Goal: Find specific fact

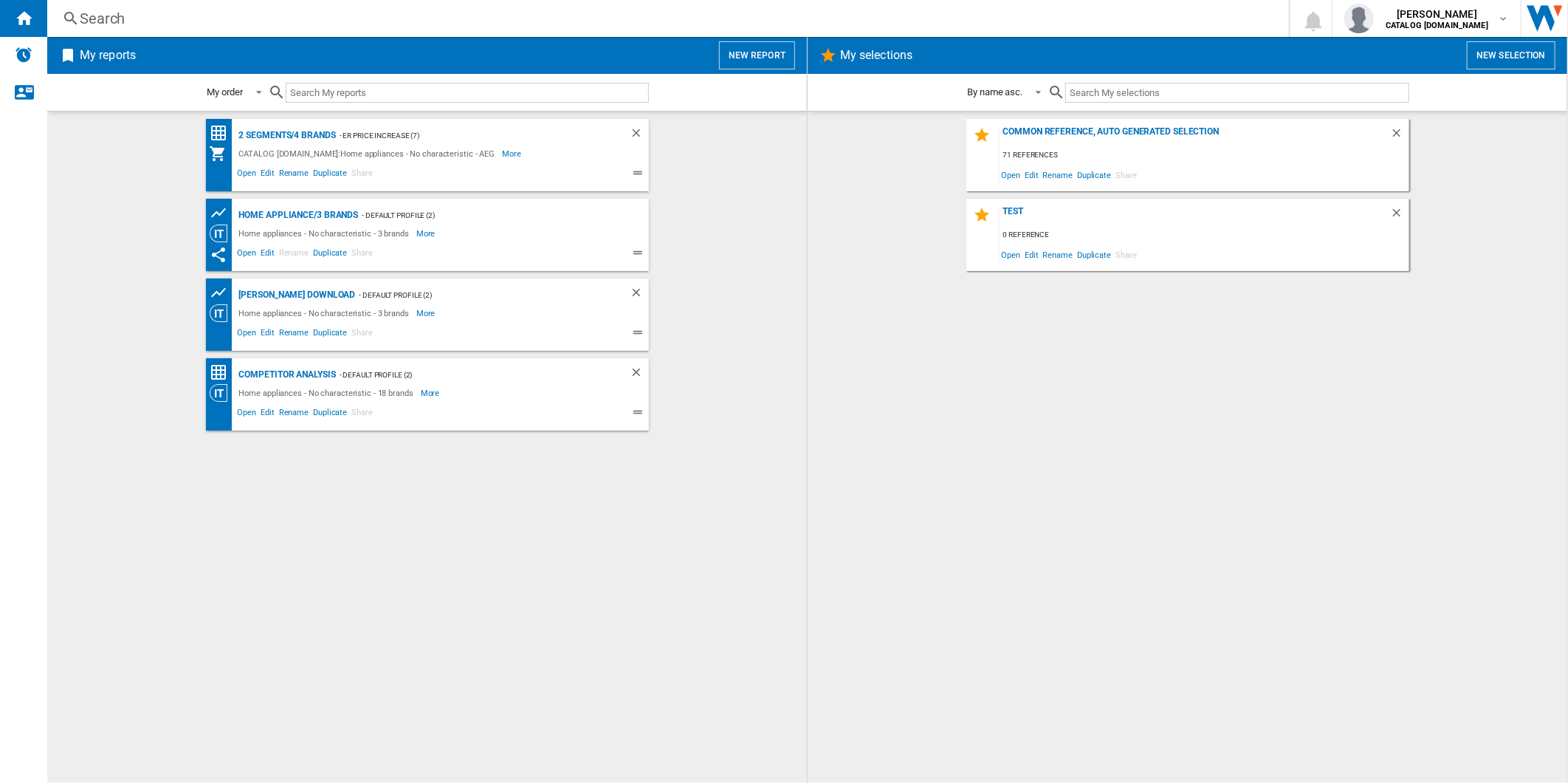
click at [760, 57] on button "New report" at bounding box center [756, 55] width 76 height 28
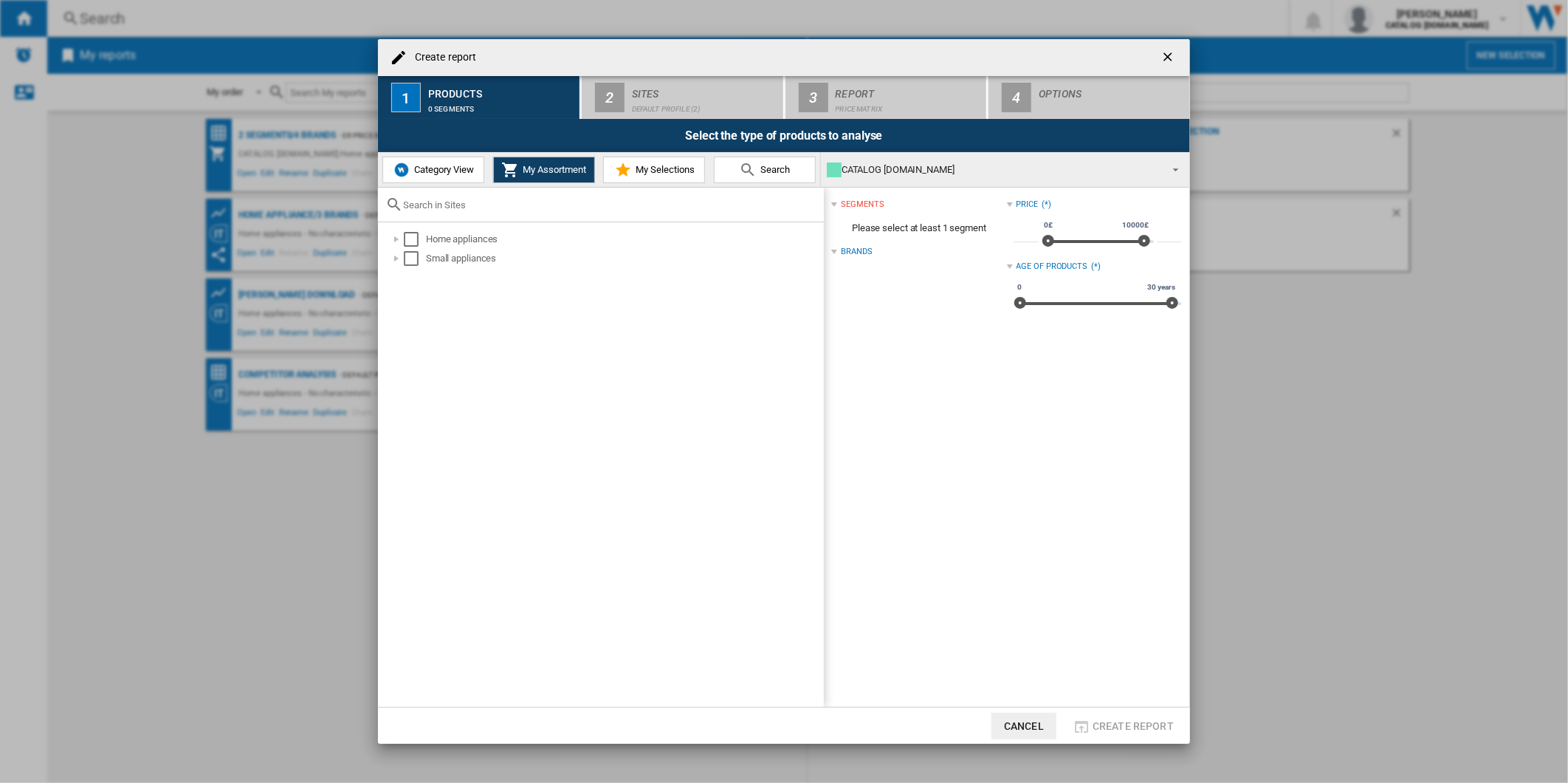
click at [1157, 47] on button "button" at bounding box center [1169, 57] width 30 height 30
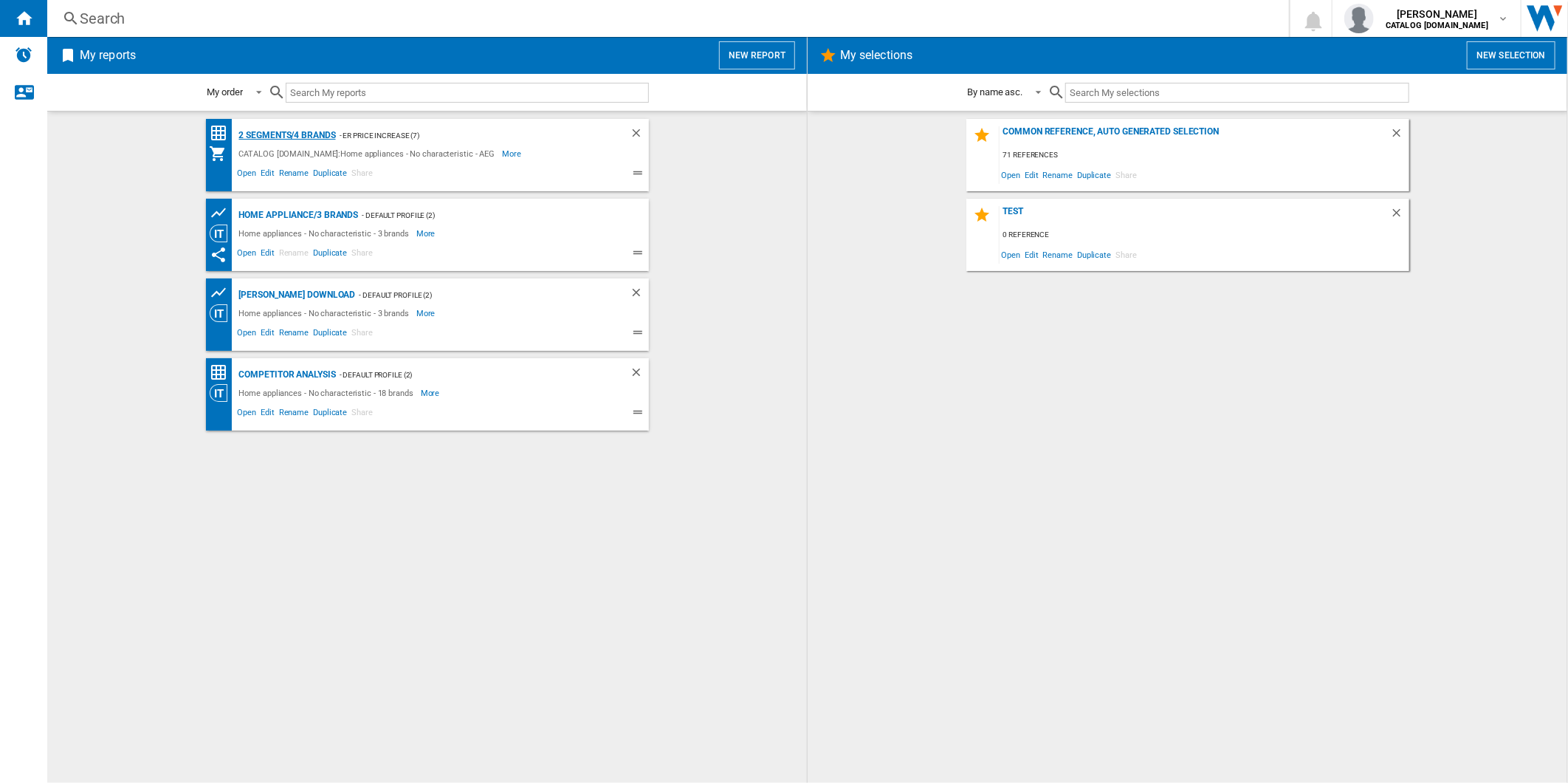
click at [279, 137] on div "2 segments/4 brands" at bounding box center [286, 135] width 101 height 19
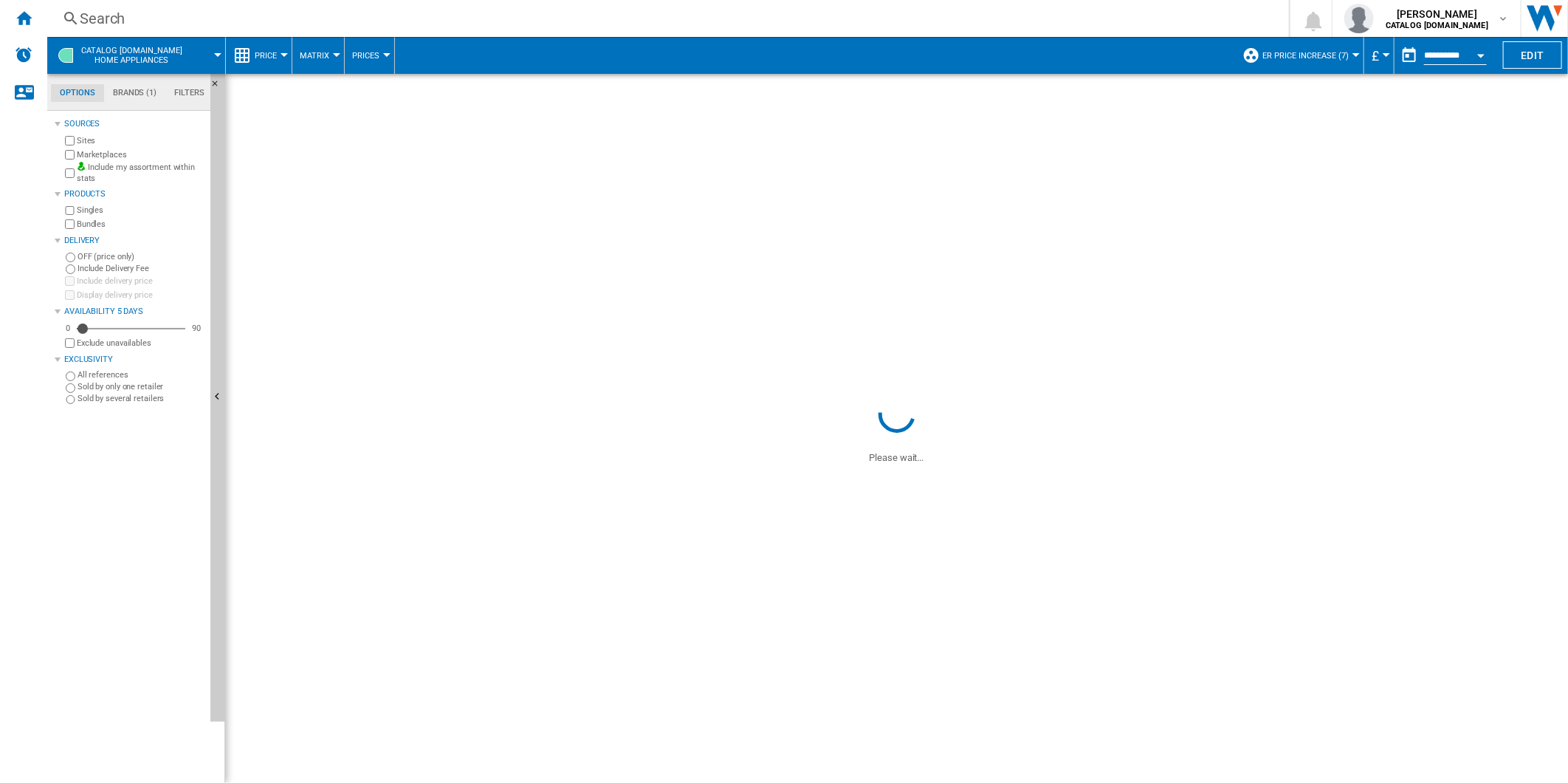
click at [1260, 54] on ng-md-icon at bounding box center [1251, 55] width 18 height 18
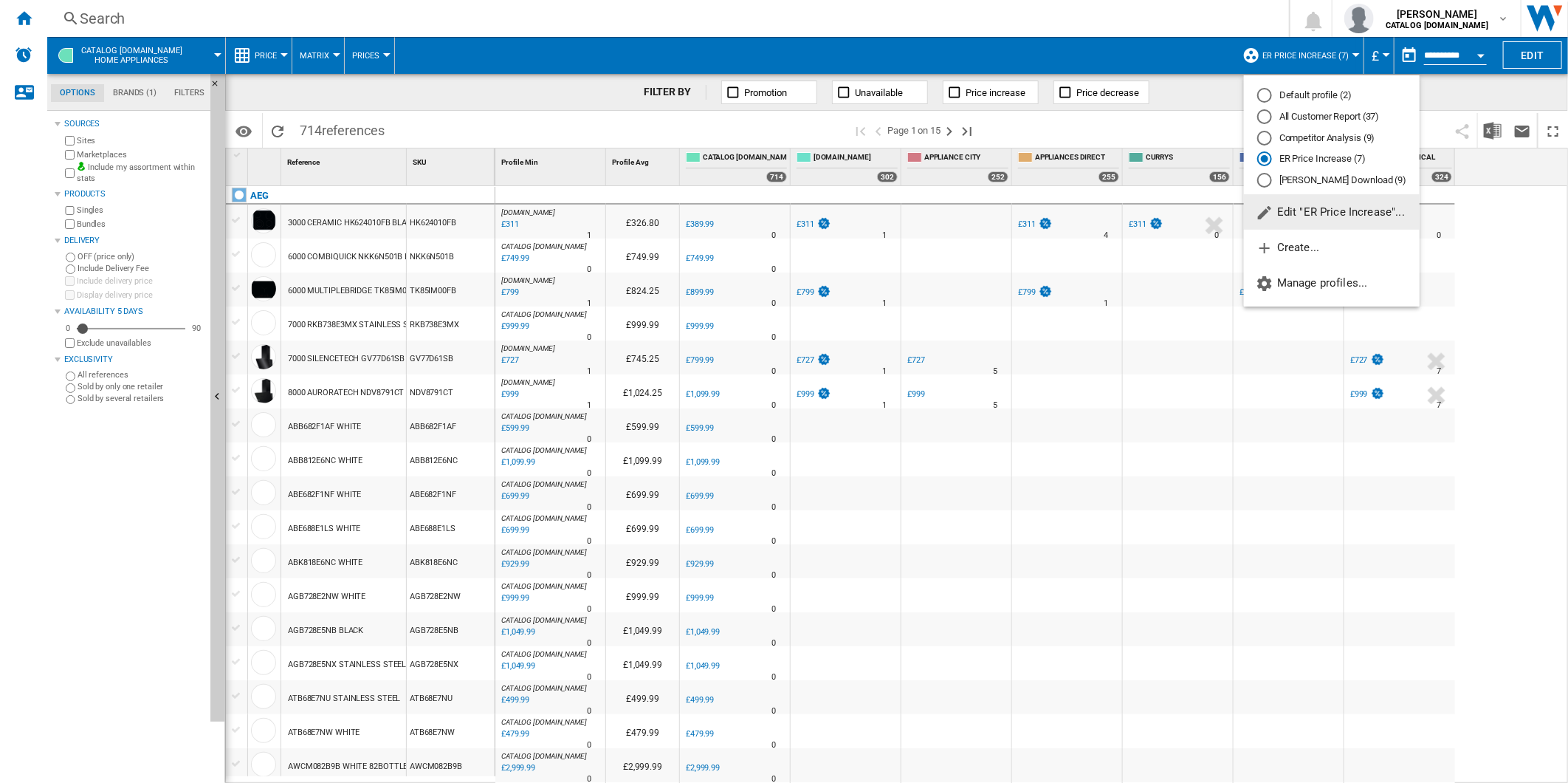
click at [1269, 141] on div "Competitor Analysis (9)" at bounding box center [1263, 138] width 15 height 15
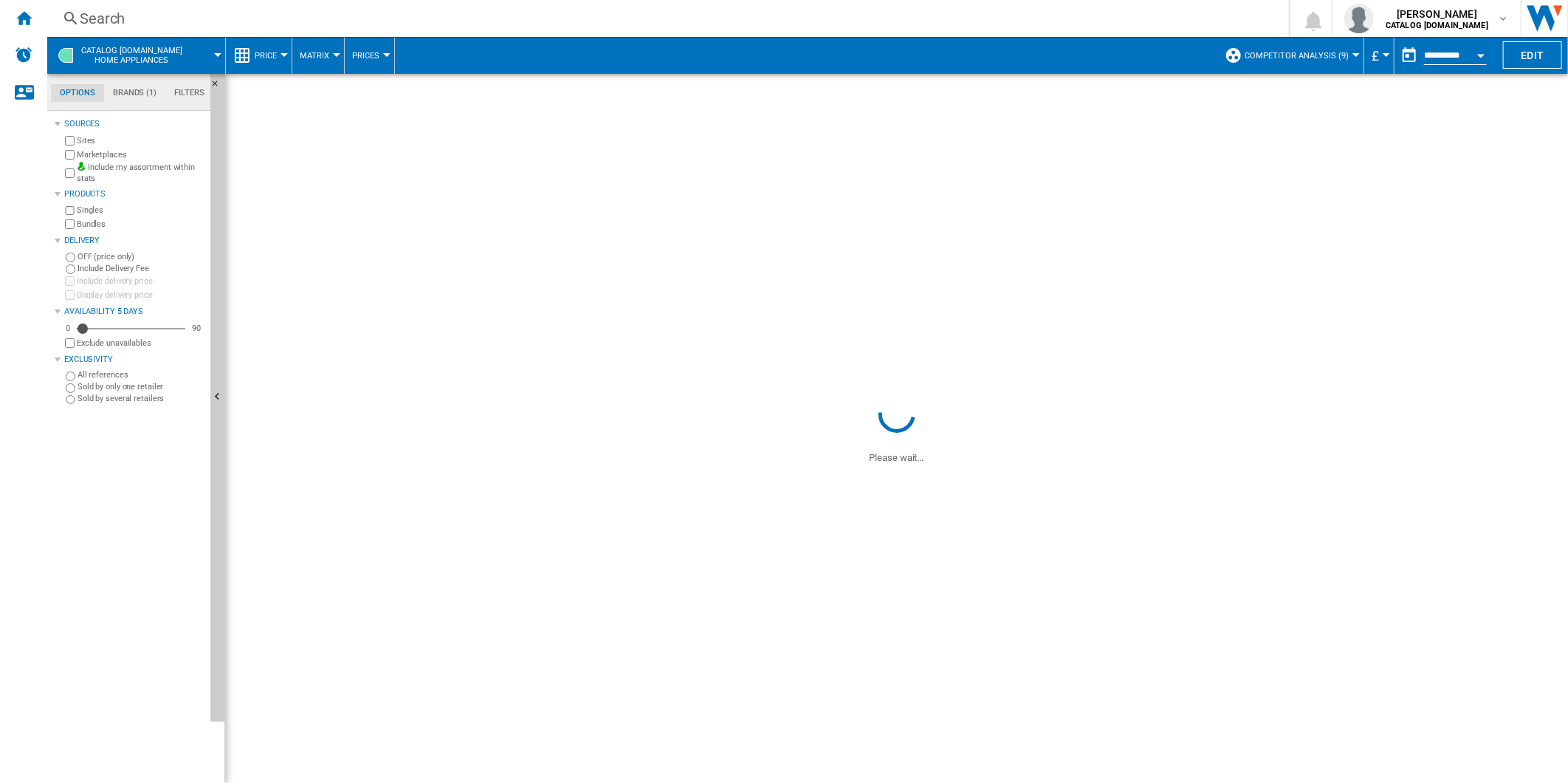
click at [1295, 57] on span "Competitor Analysis (9)" at bounding box center [1297, 56] width 104 height 10
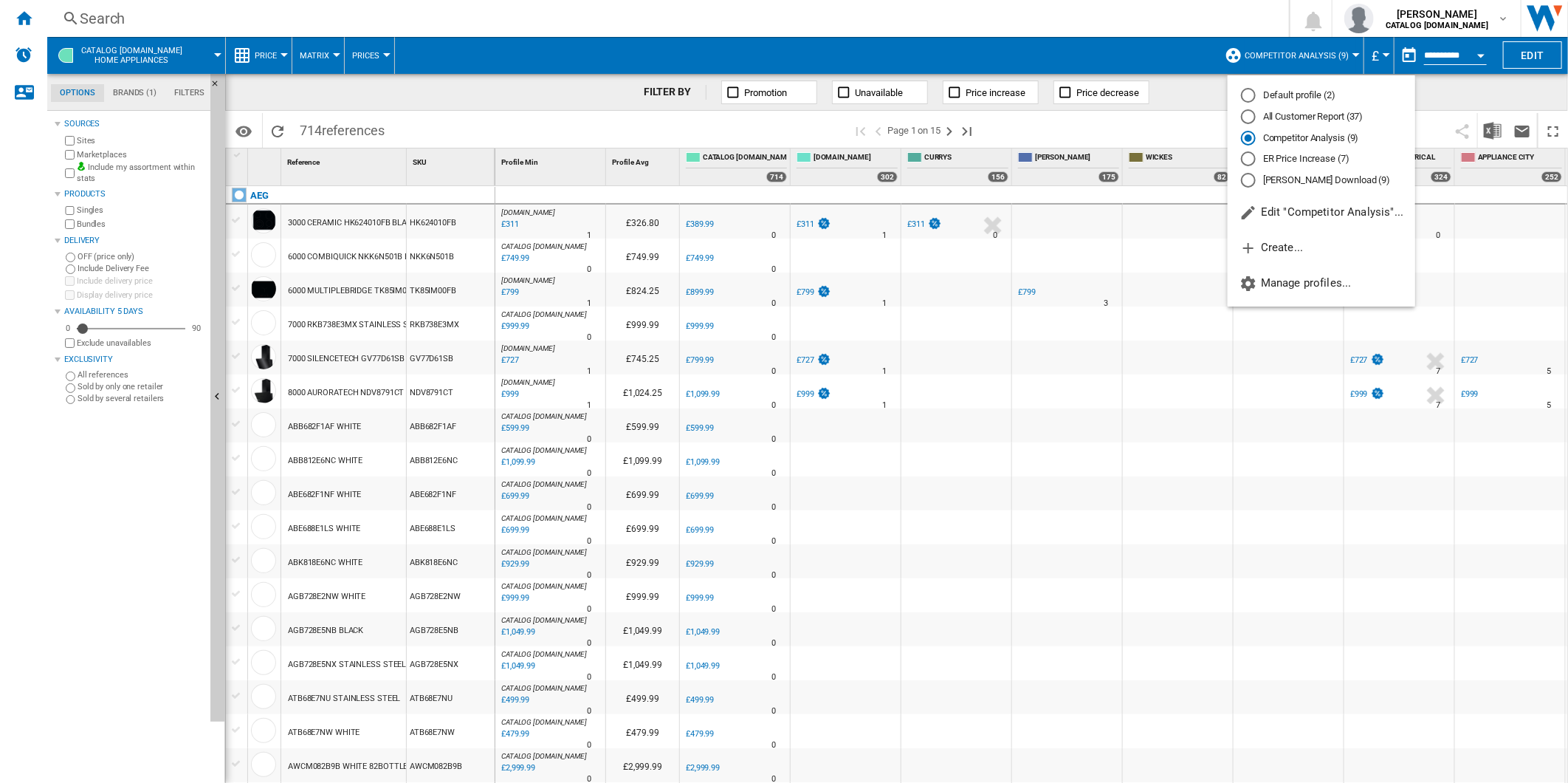
click at [1248, 113] on div "All Customer Report (37)" at bounding box center [1248, 116] width 15 height 15
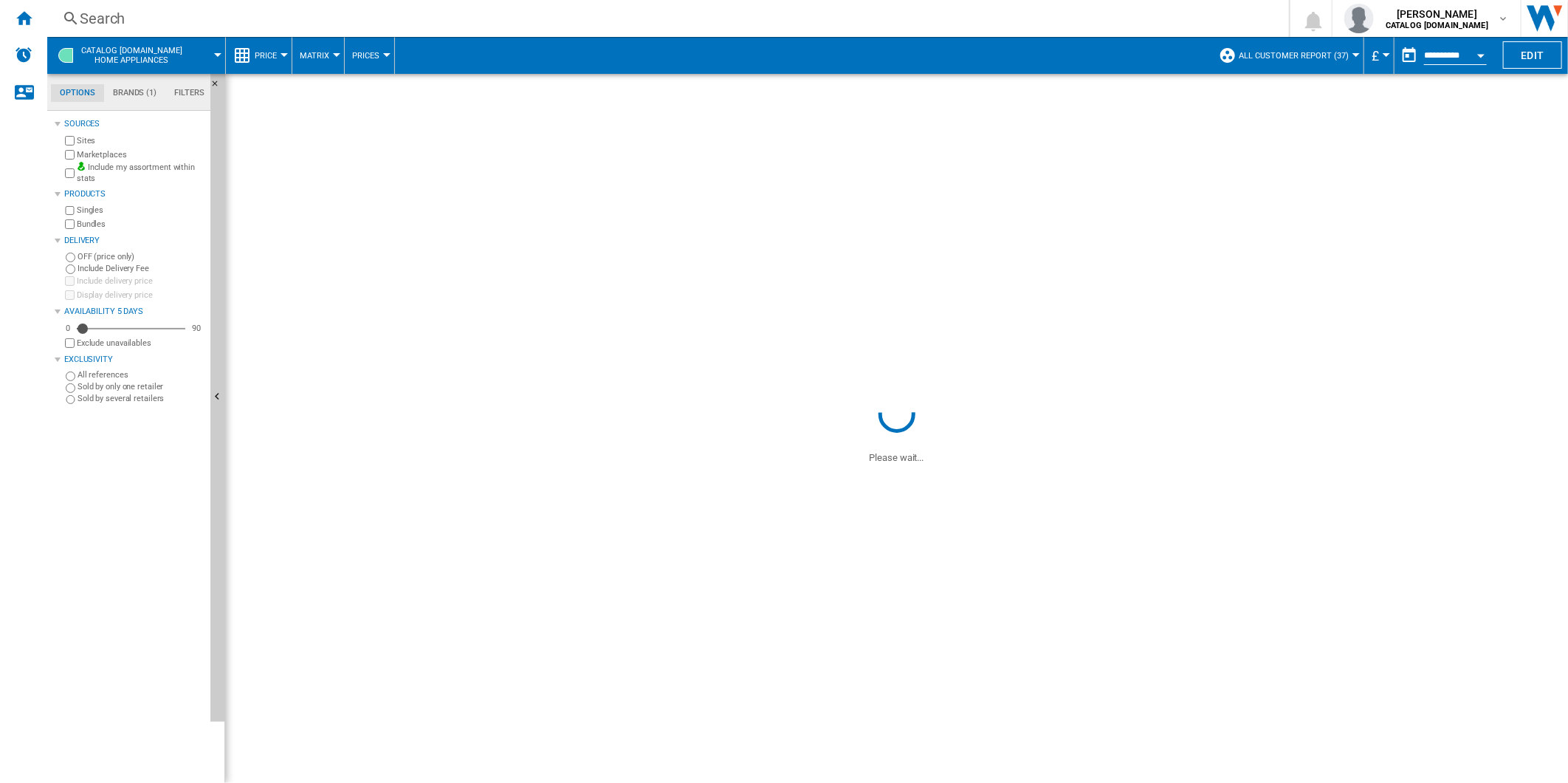
click at [755, 16] on div "Search" at bounding box center [665, 18] width 1171 height 21
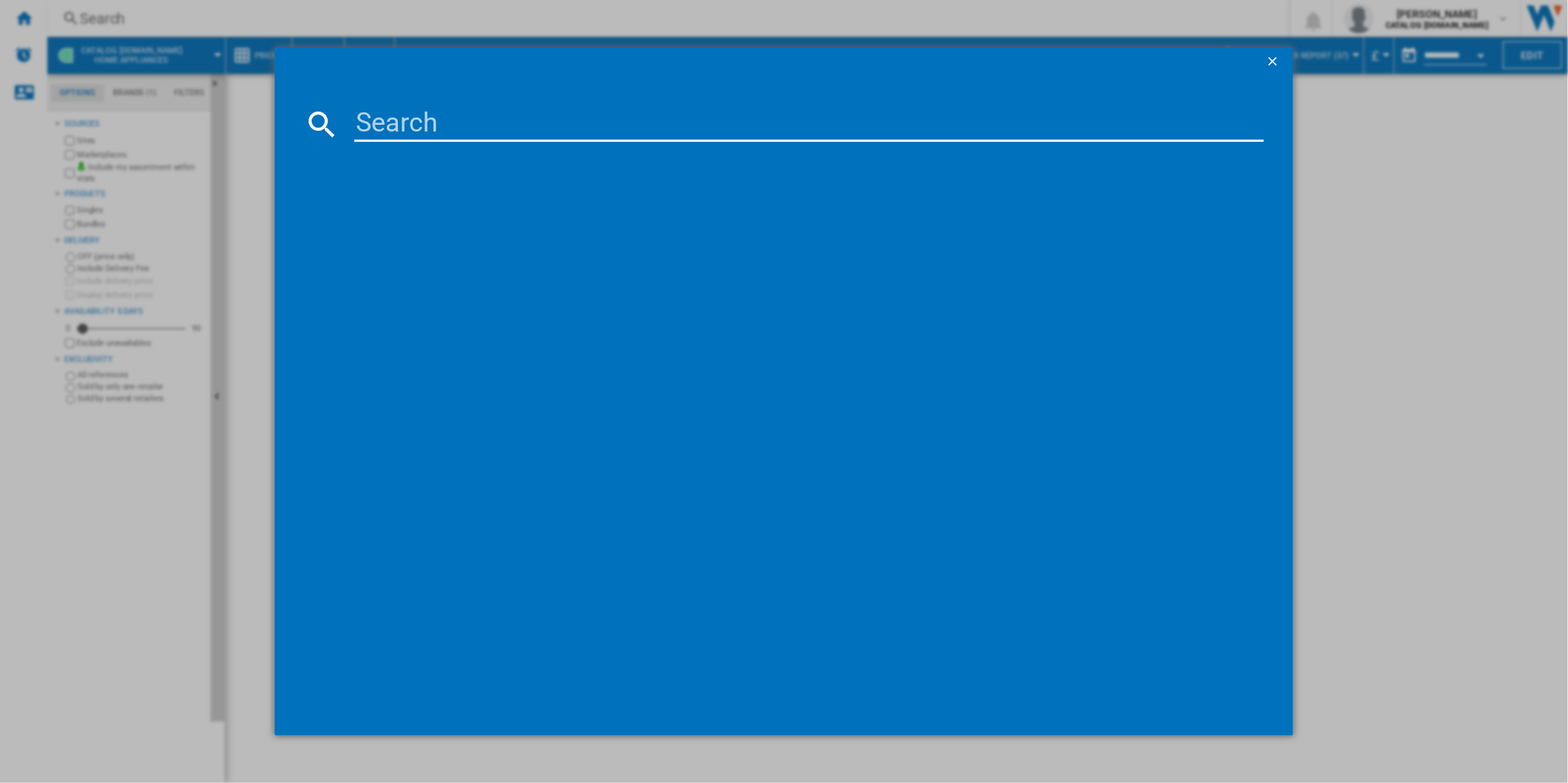
click at [666, 119] on input at bounding box center [808, 124] width 910 height 36
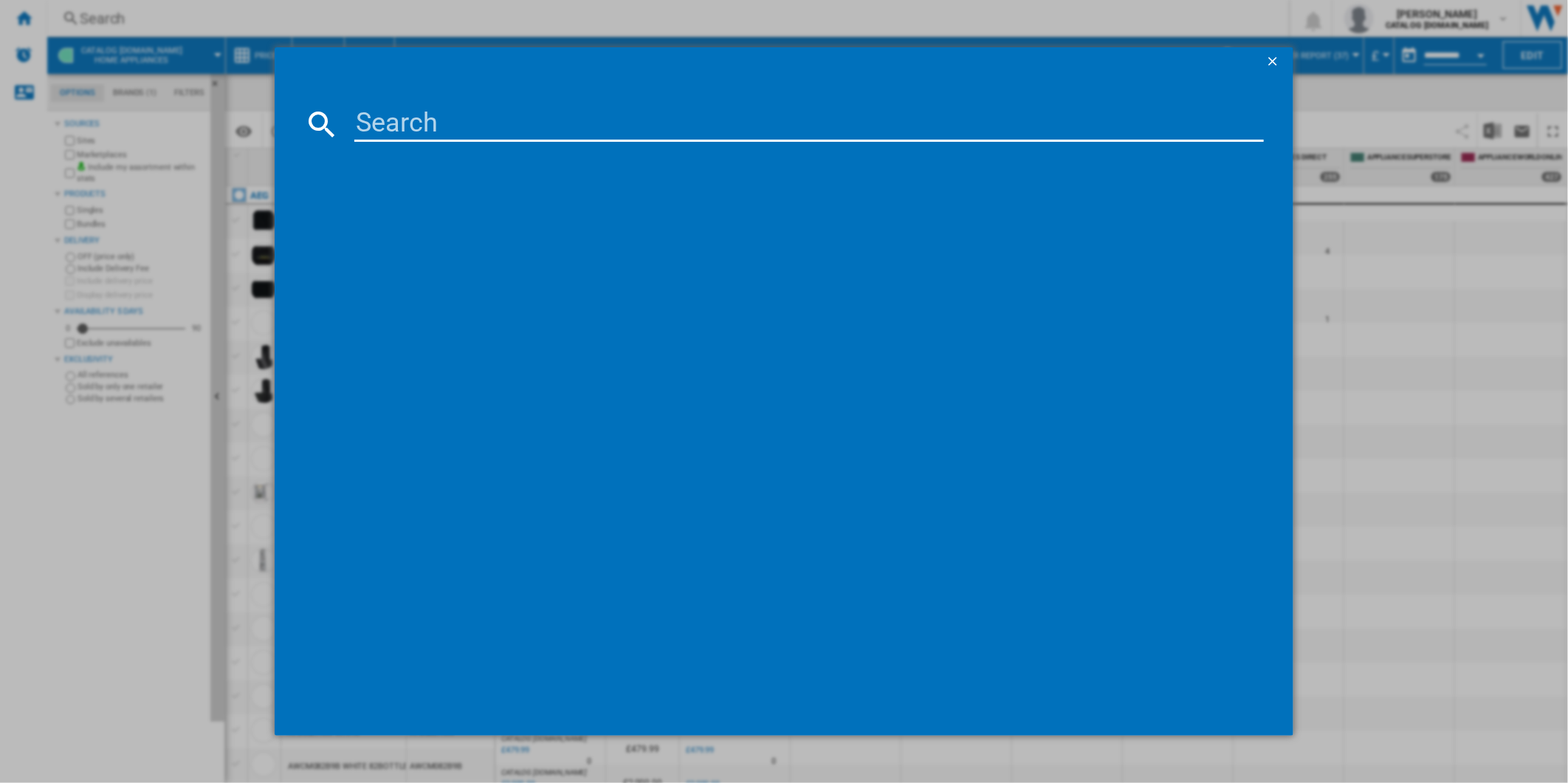
click at [659, 128] on input at bounding box center [808, 124] width 910 height 36
paste input "TO84IB00FB"
type input "TO84IB00FB"
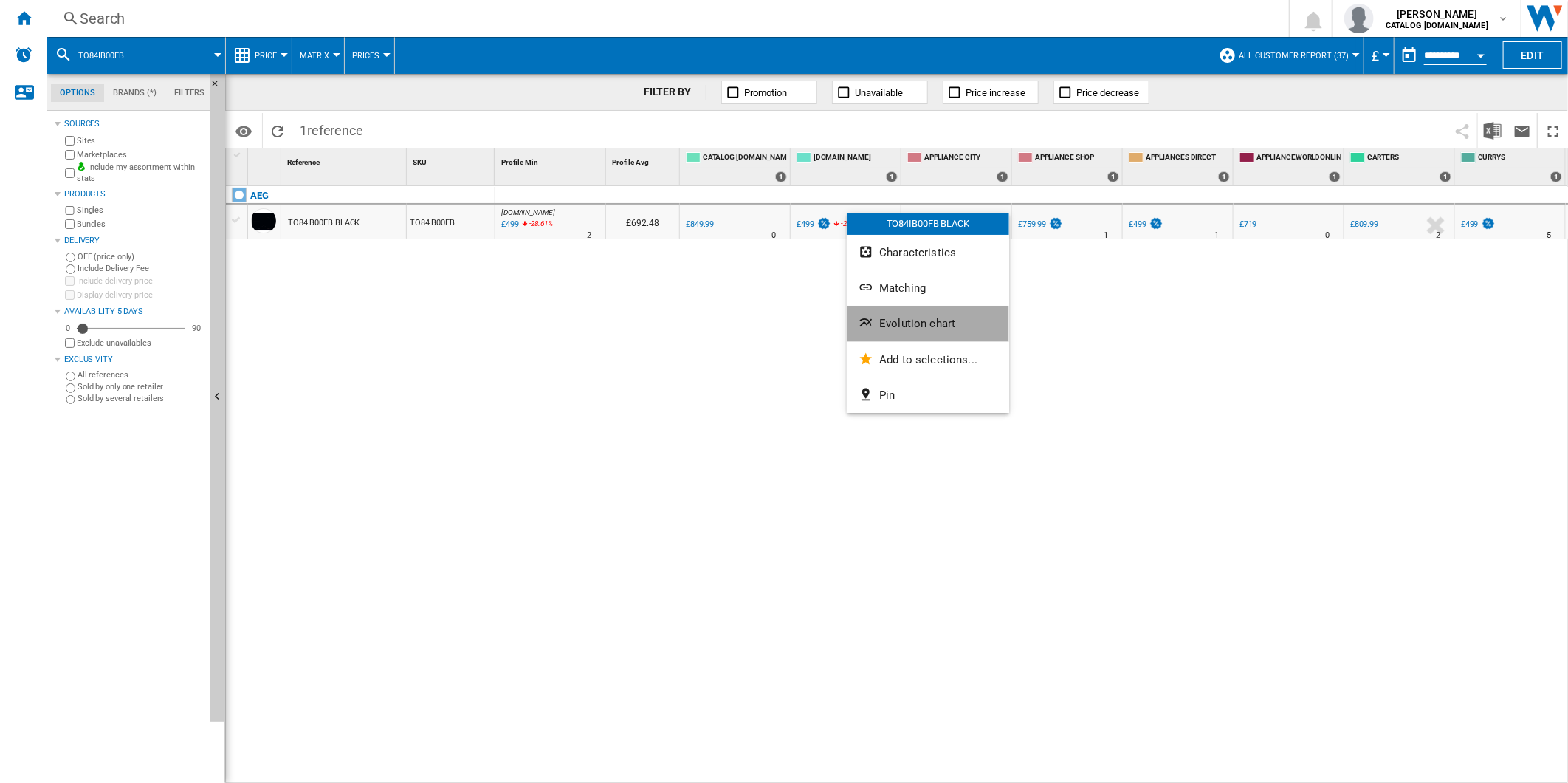
click at [905, 316] on button "Evolution chart" at bounding box center [927, 323] width 163 height 36
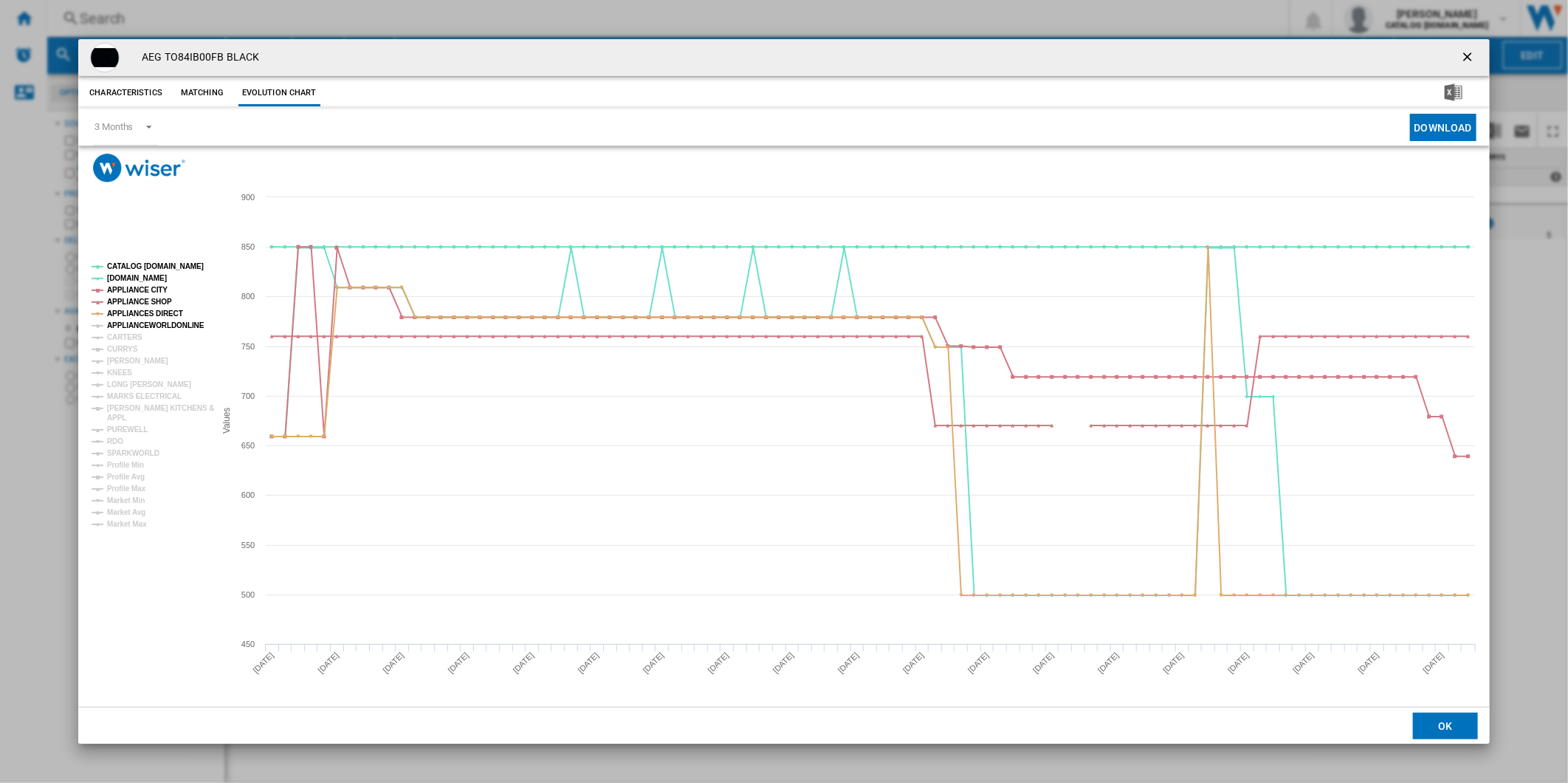
click at [145, 325] on tspan "APPLIANCEWORLDONLINE" at bounding box center [156, 325] width 98 height 8
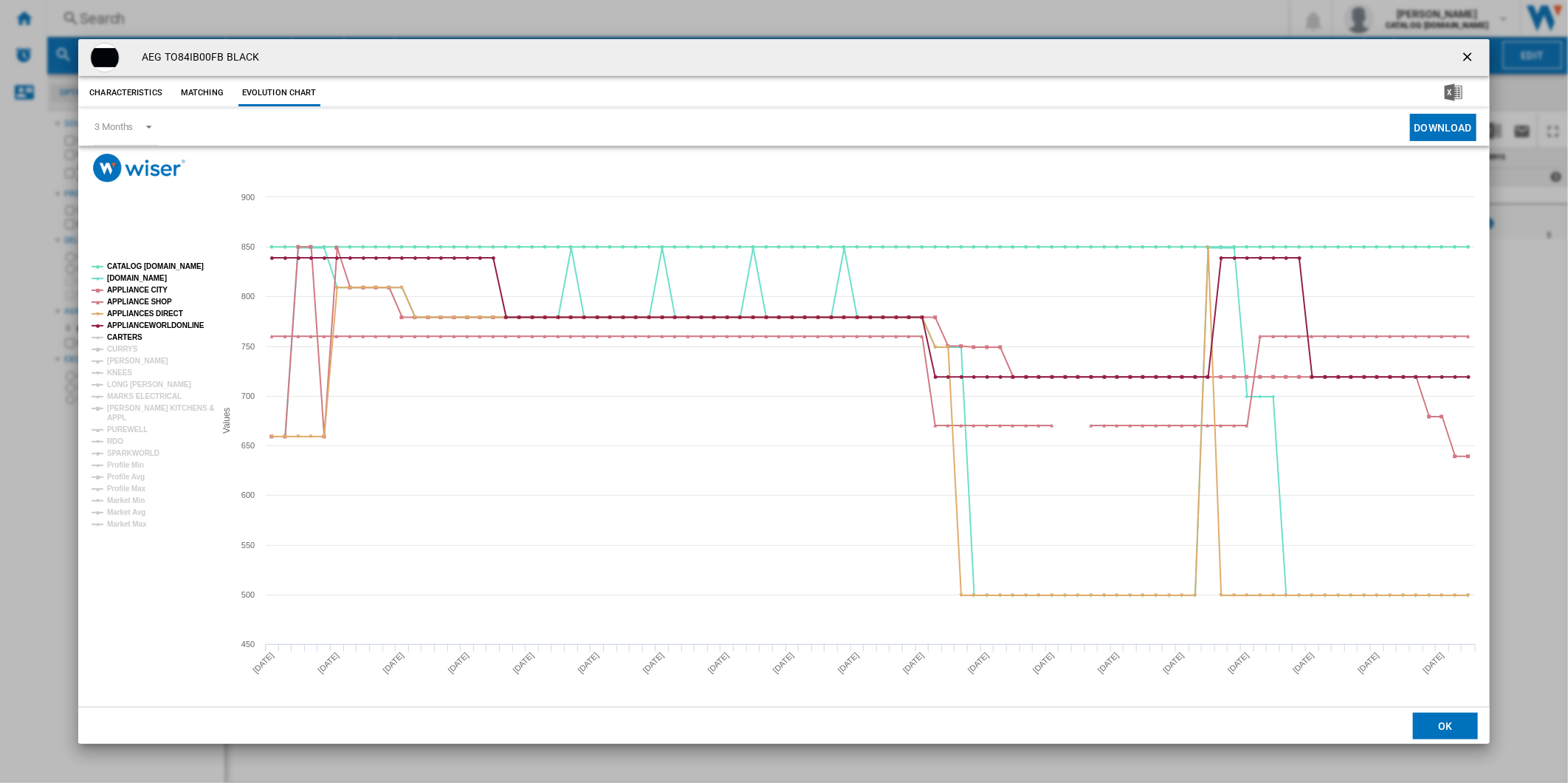
click at [122, 333] on tspan "CARTERS" at bounding box center [125, 337] width 35 height 8
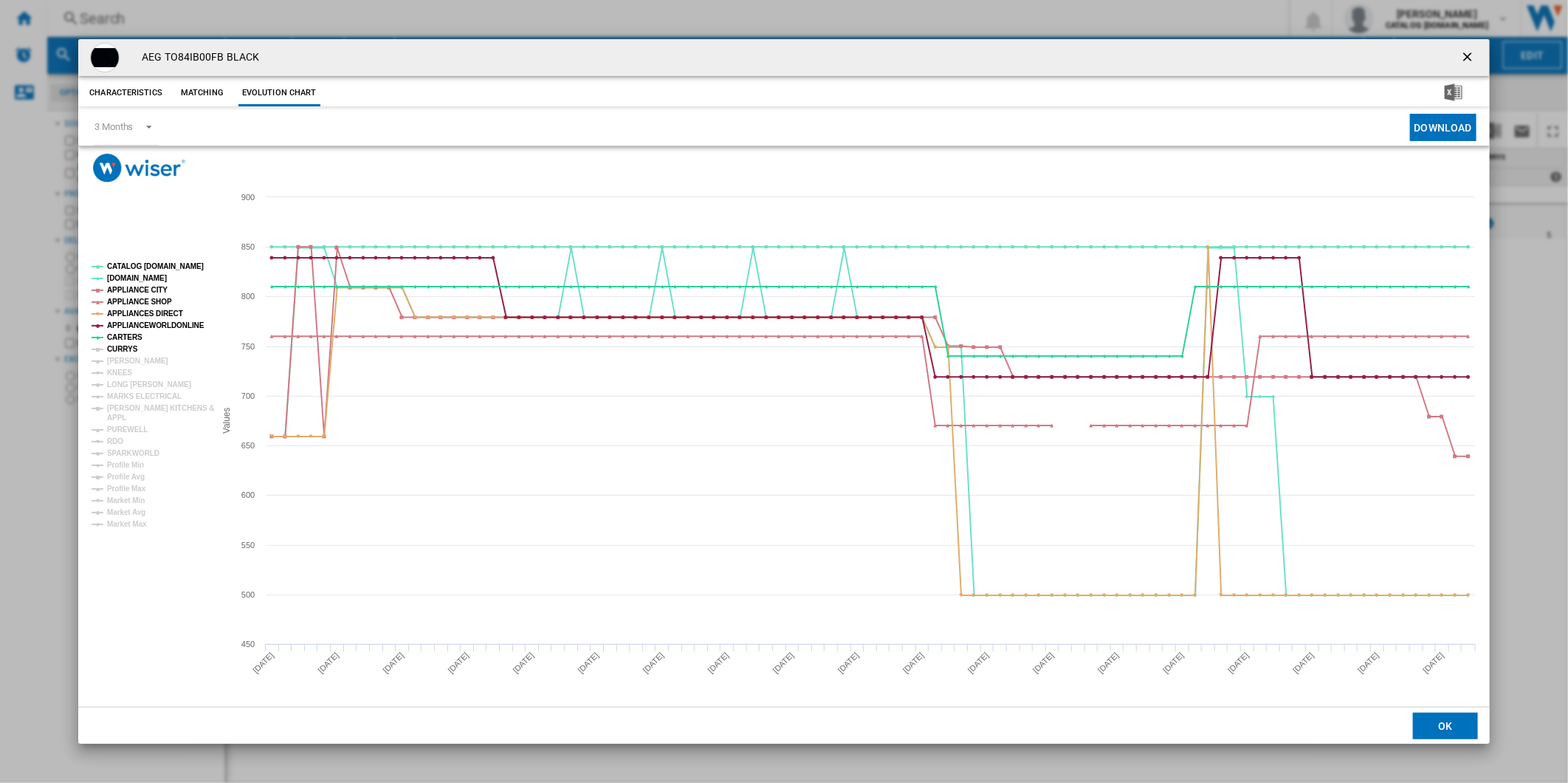
click at [122, 348] on tspan "CURRYS" at bounding box center [122, 349] width 31 height 8
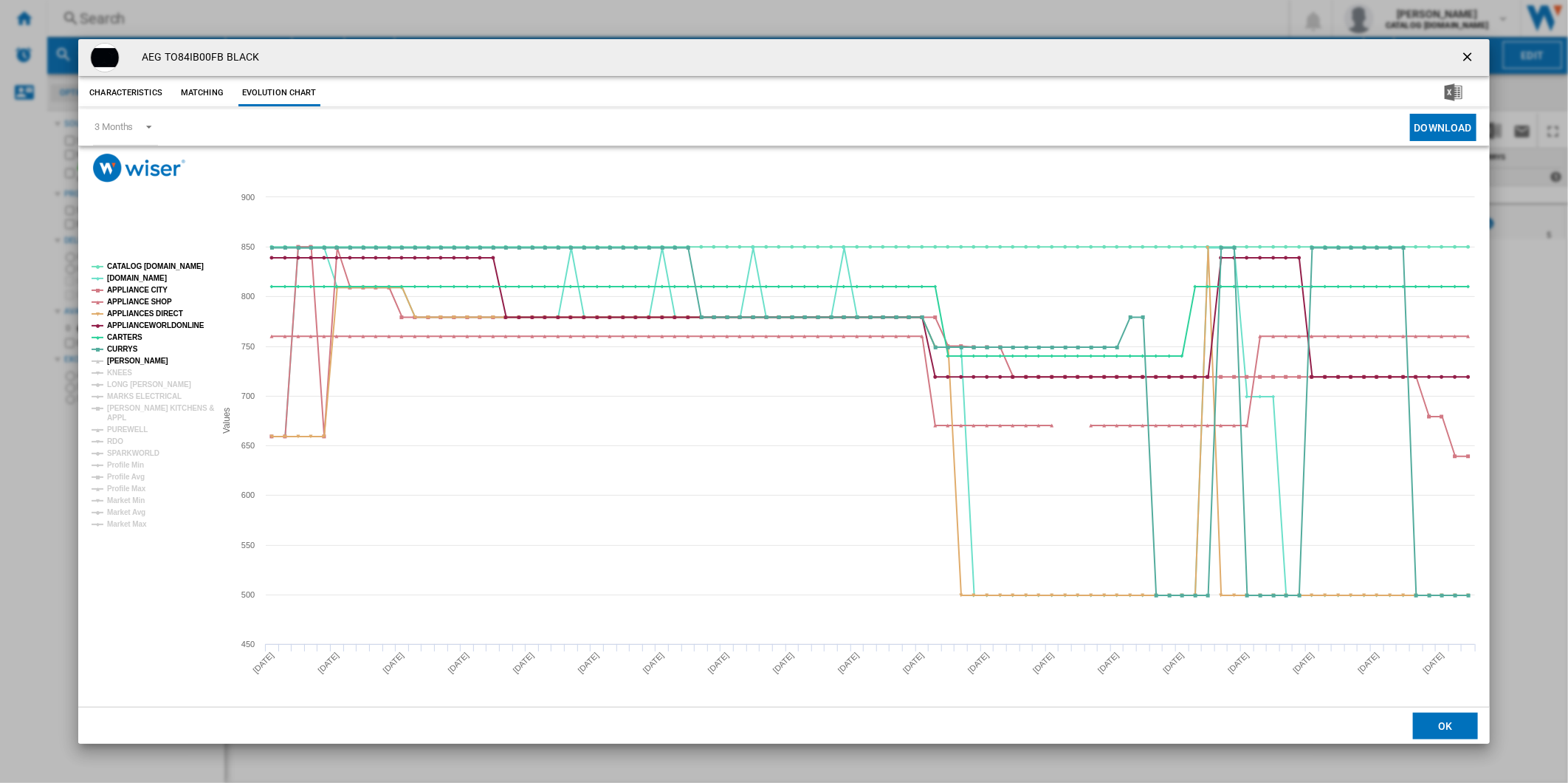
click at [122, 357] on tspan "[PERSON_NAME]" at bounding box center [138, 361] width 61 height 8
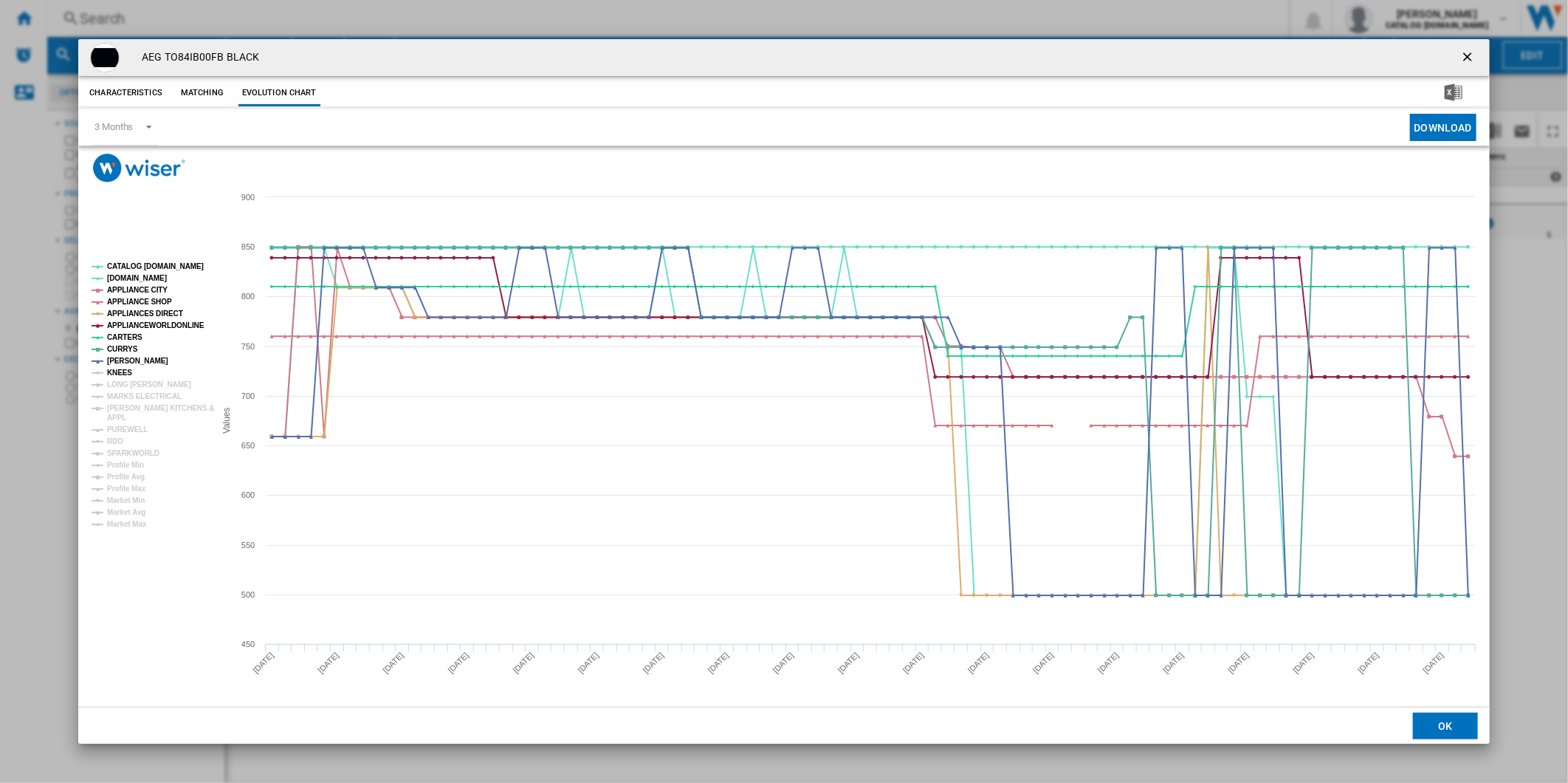
click at [119, 369] on tspan "KNEES" at bounding box center [119, 373] width 25 height 8
click at [118, 381] on tspan "LONG [PERSON_NAME]" at bounding box center [149, 385] width 84 height 8
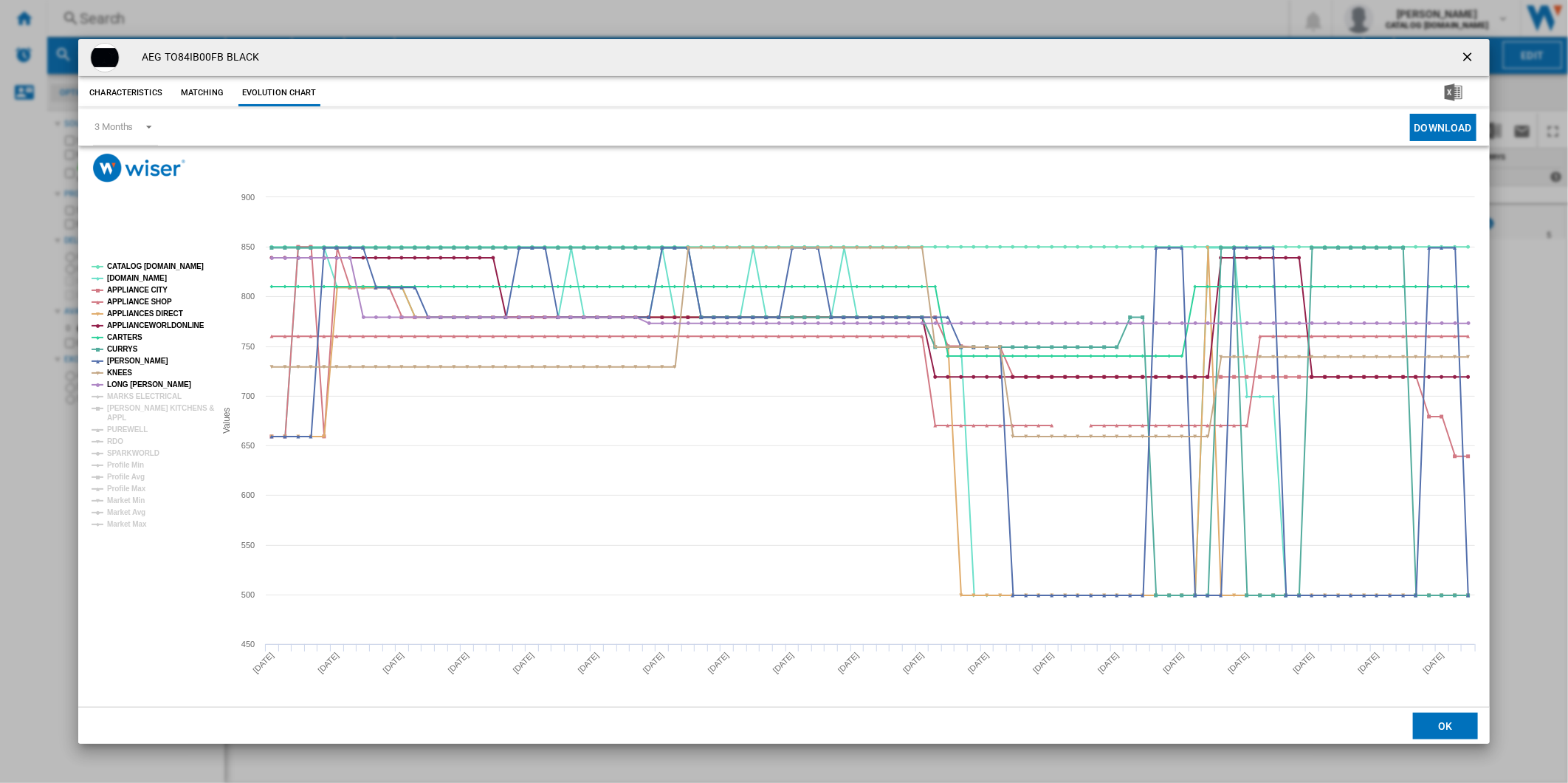
click at [118, 392] on tspan "MARKS ELECTRICAL" at bounding box center [145, 396] width 75 height 8
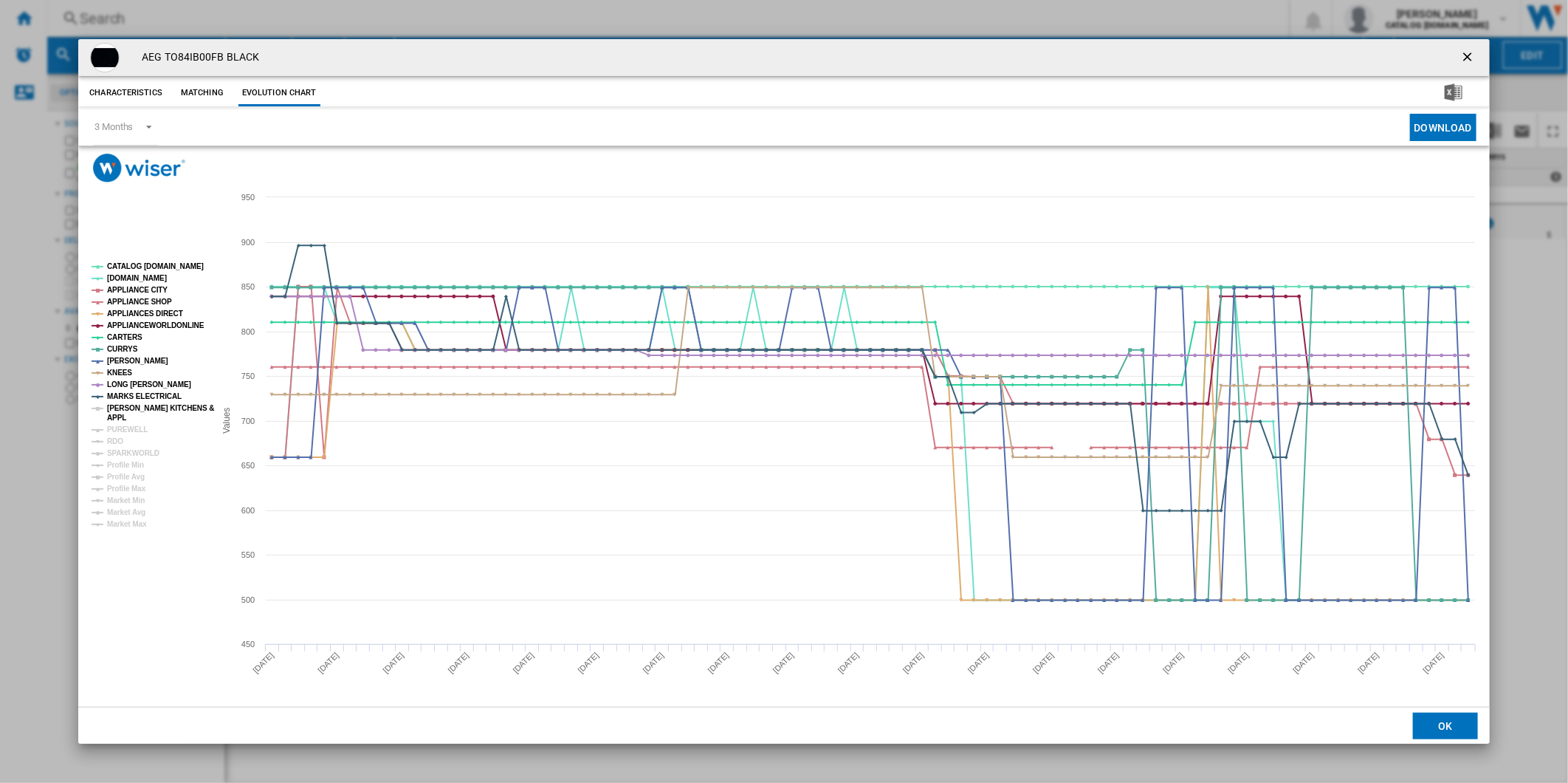
click at [119, 404] on tspan "[PERSON_NAME] KITCHENS &" at bounding box center [161, 408] width 107 height 8
click at [114, 425] on tspan "PUREWELL" at bounding box center [127, 429] width 40 height 8
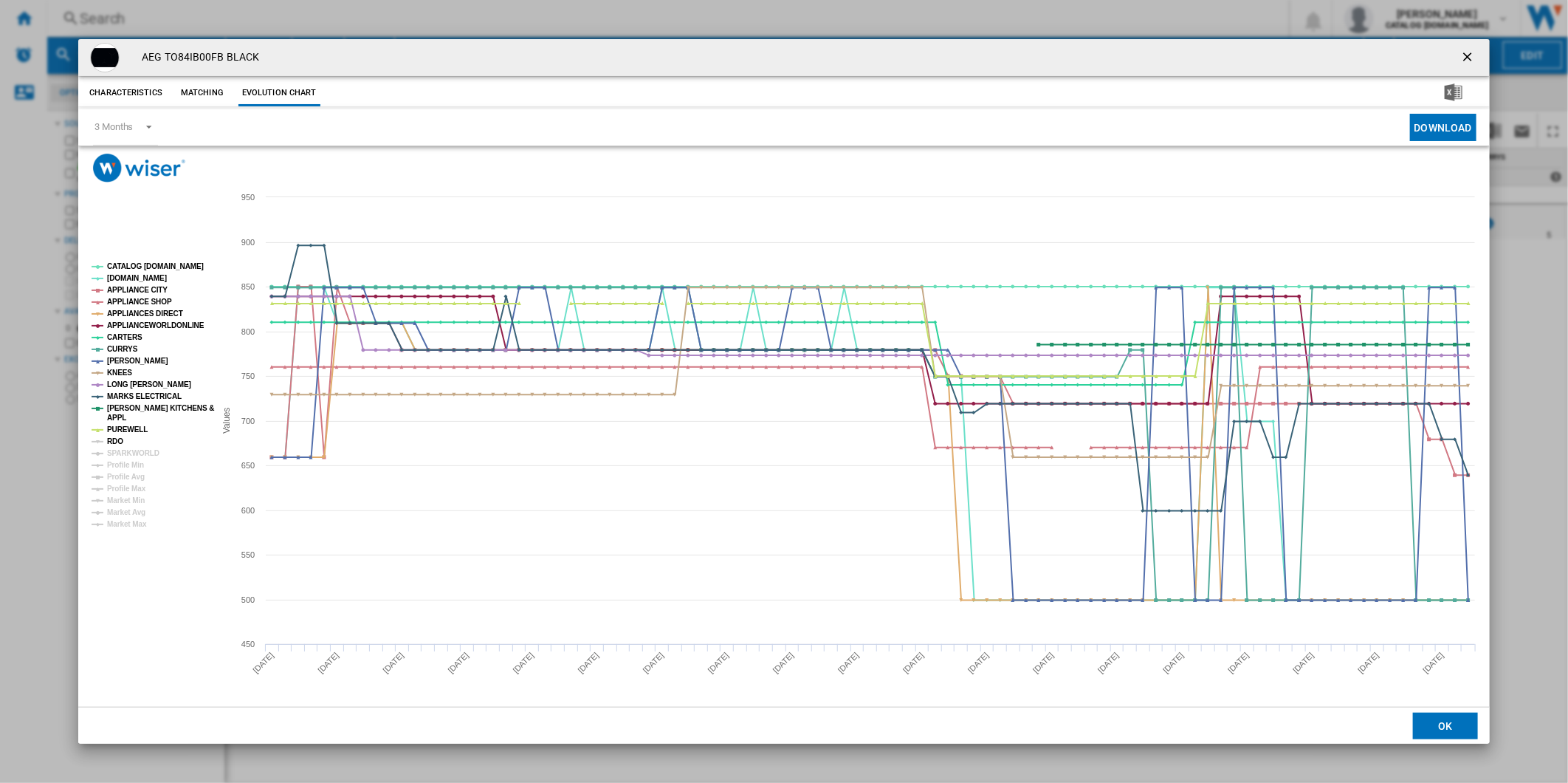
click at [113, 446] on tspan "RDO" at bounding box center [115, 441] width 16 height 8
click at [114, 455] on tspan "SPARKWORLD" at bounding box center [133, 453] width 52 height 8
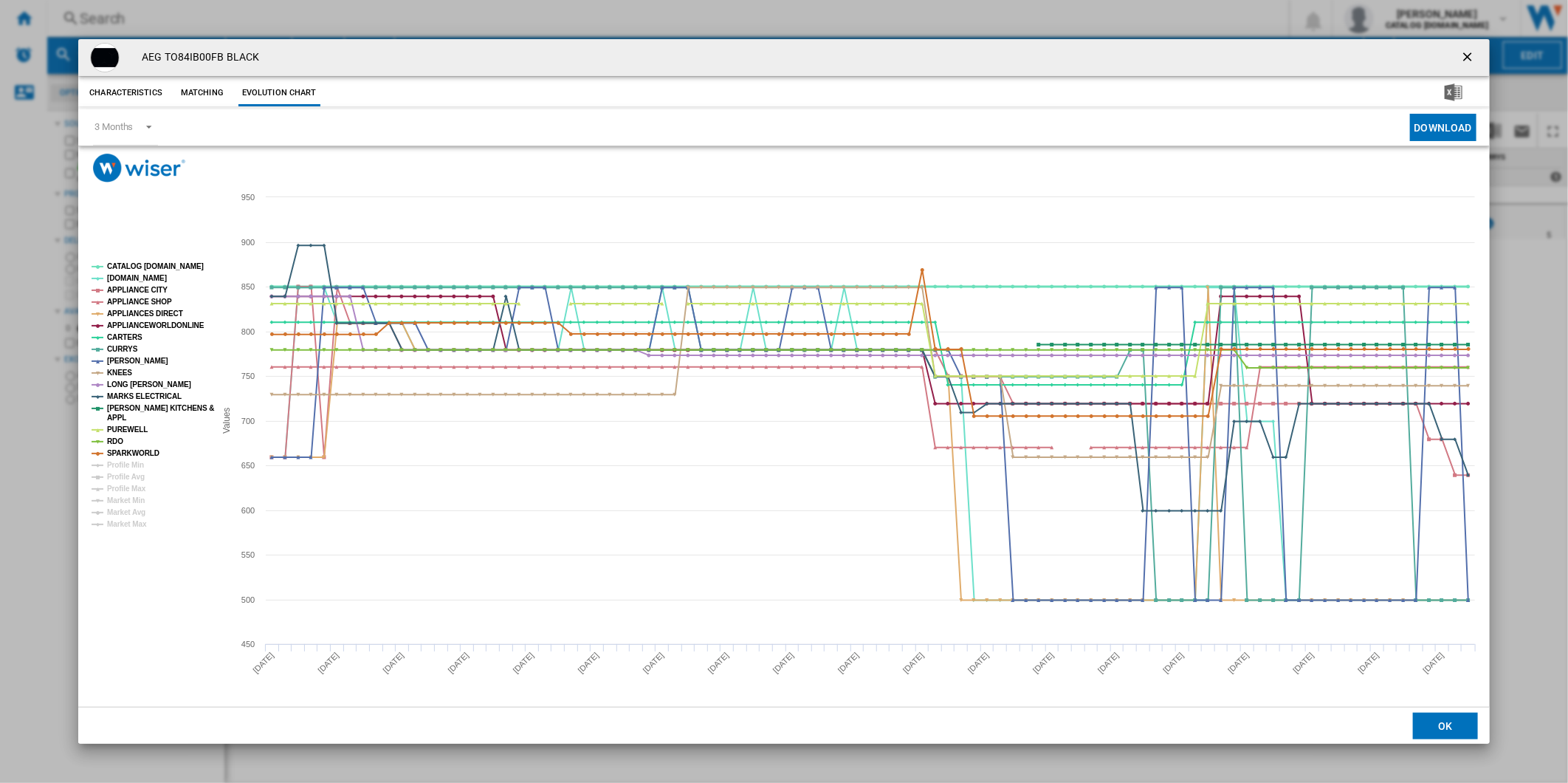
click at [142, 262] on tspan "CATALOG [DOMAIN_NAME]" at bounding box center [156, 266] width 97 height 8
click at [136, 293] on tspan "APPLIANCE CITY" at bounding box center [137, 290] width 60 height 8
click at [126, 281] on tspan "[DOMAIN_NAME]" at bounding box center [137, 278] width 60 height 8
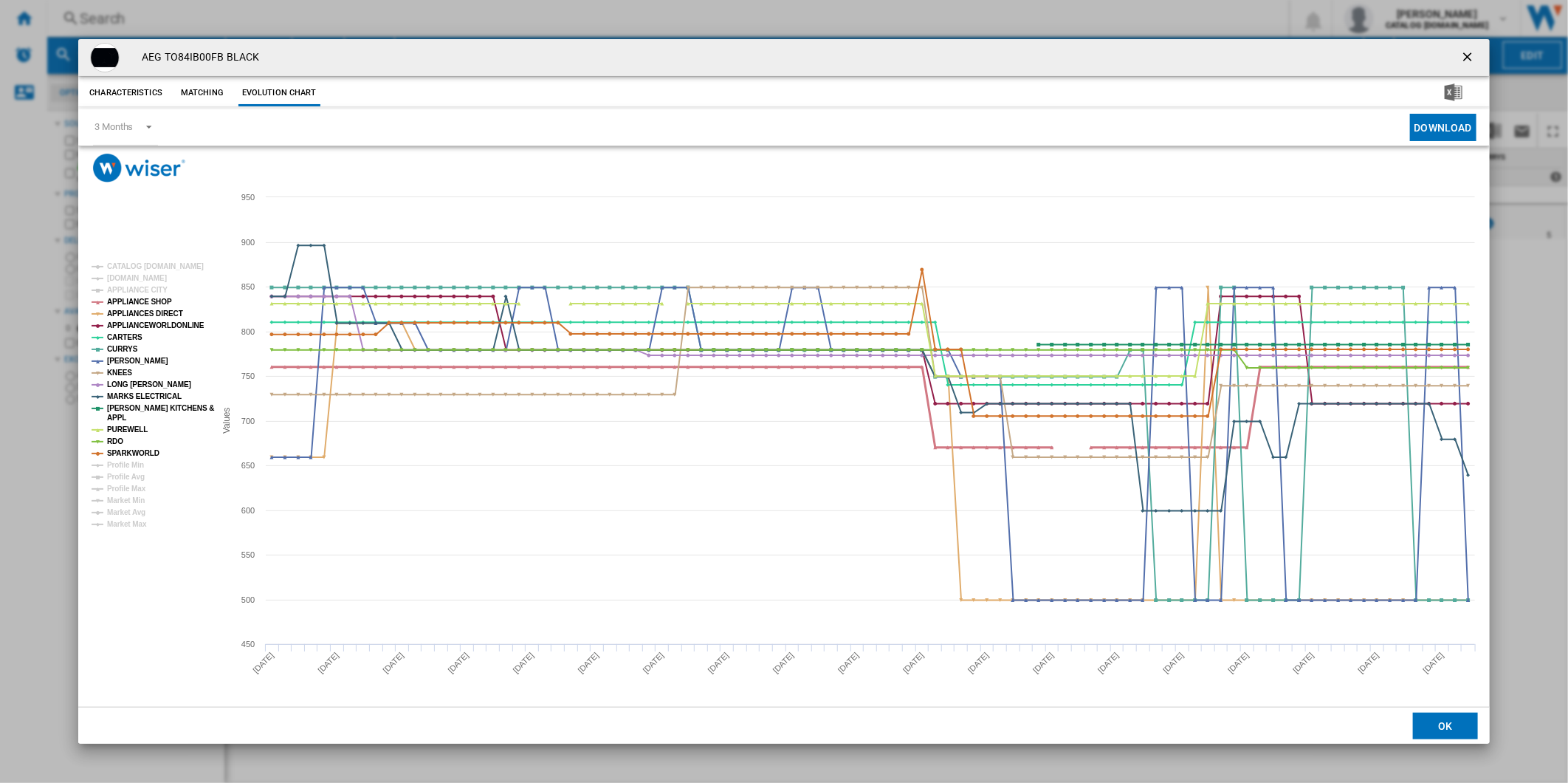
click at [133, 300] on tspan "APPLIANCE SHOP" at bounding box center [140, 302] width 65 height 8
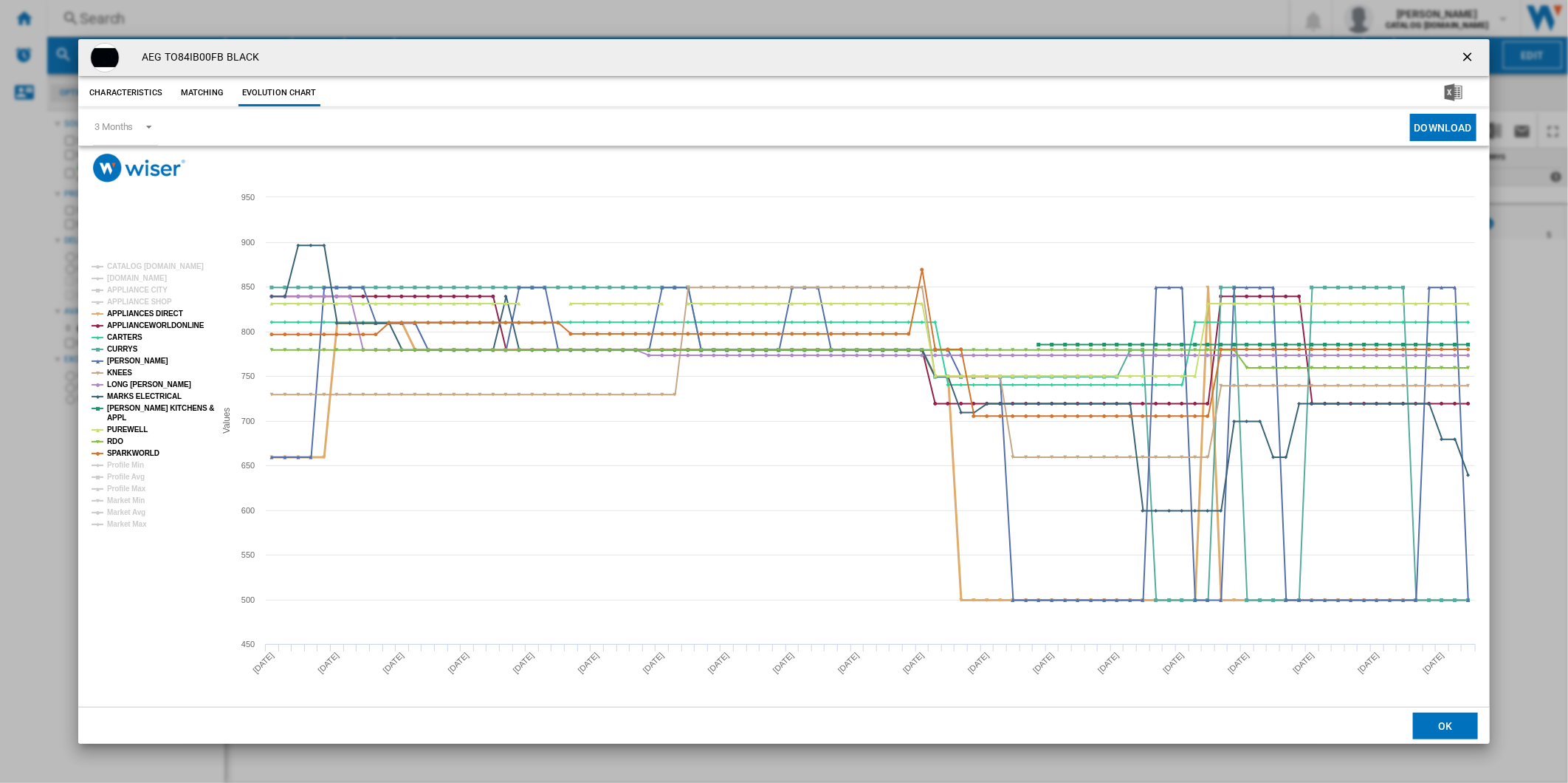
click at [134, 318] on tspan "APPLIANCES DIRECT" at bounding box center [145, 314] width 76 height 8
click at [134, 314] on tspan "APPLIANCES DIRECT" at bounding box center [145, 314] width 76 height 8
click at [134, 325] on tspan "APPLIANCEWORLDONLINE" at bounding box center [156, 325] width 98 height 8
click at [127, 333] on tspan "CARTERS" at bounding box center [125, 337] width 35 height 8
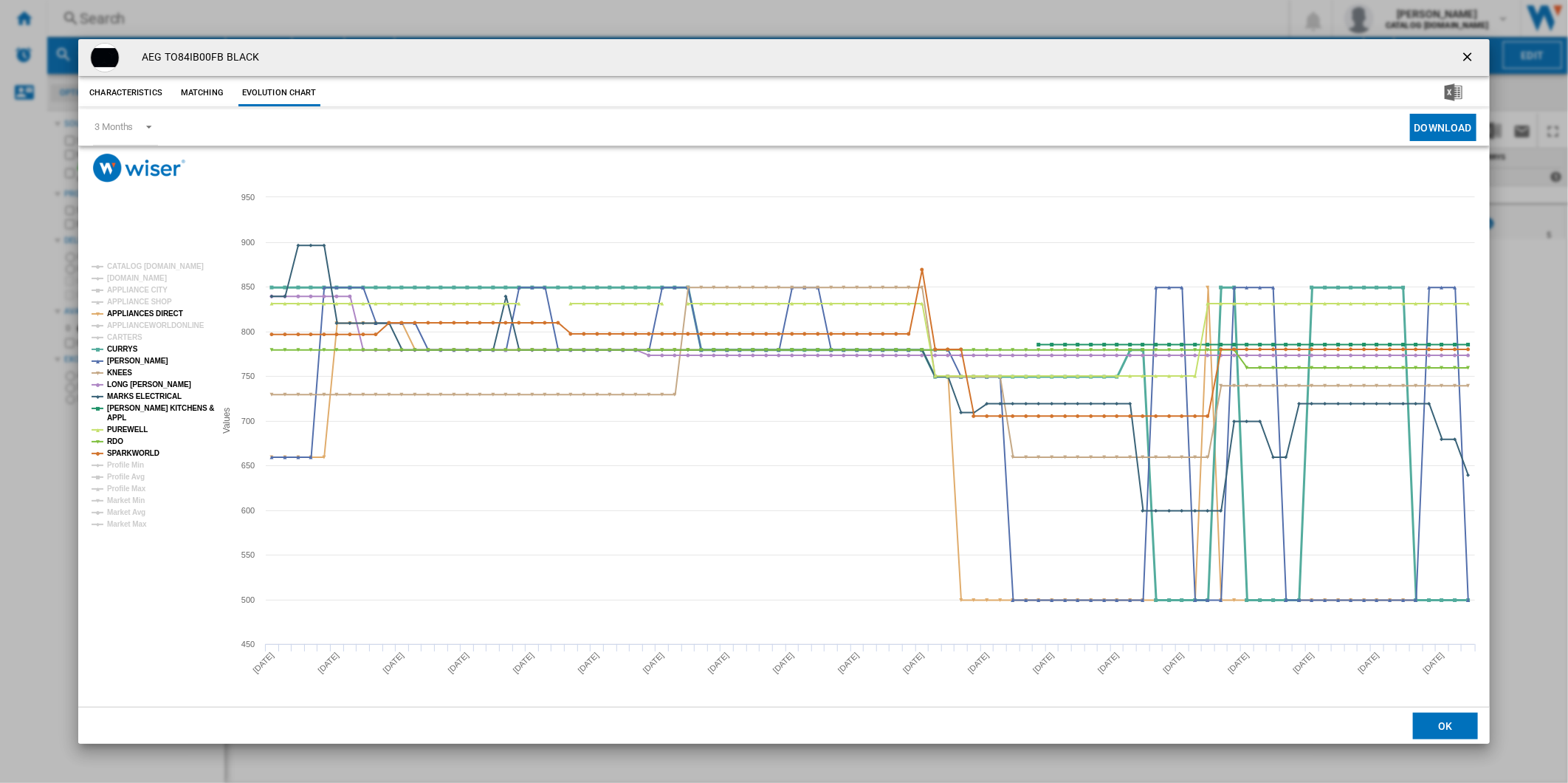
click at [127, 347] on tspan "CURRYS" at bounding box center [122, 349] width 31 height 8
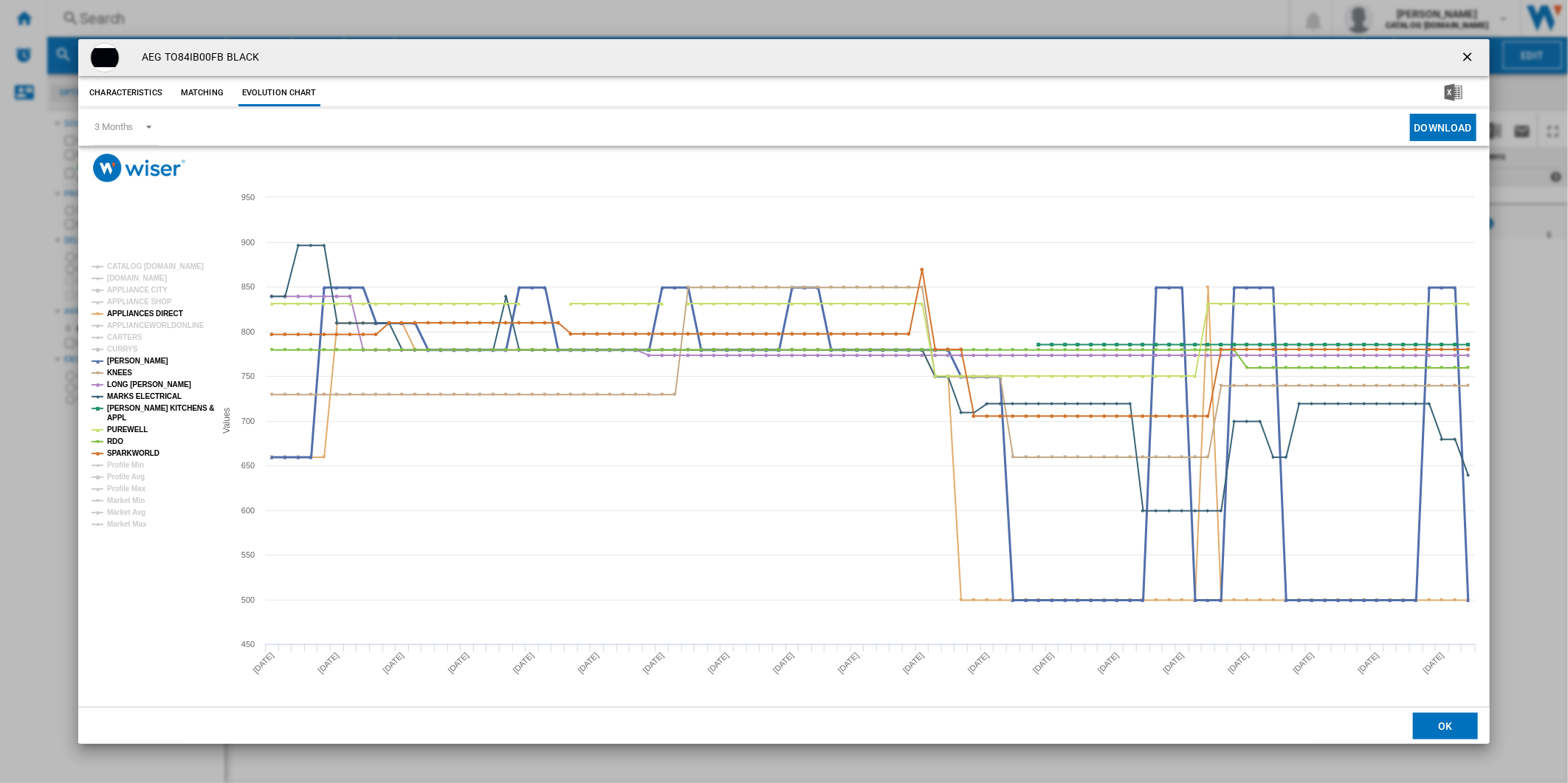
click at [122, 359] on tspan "[PERSON_NAME]" at bounding box center [138, 361] width 61 height 8
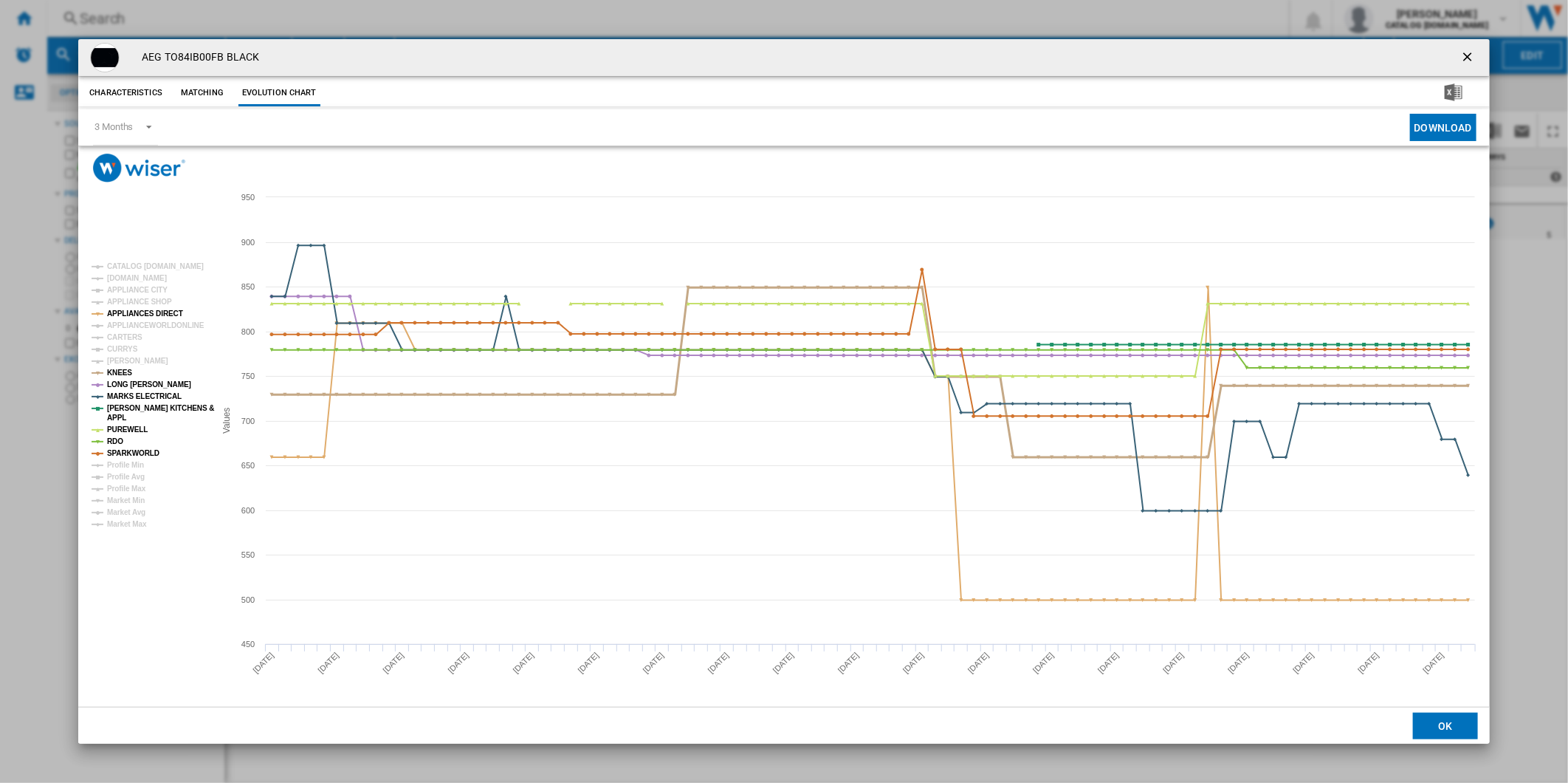
click at [119, 372] on tspan "KNEES" at bounding box center [119, 373] width 25 height 8
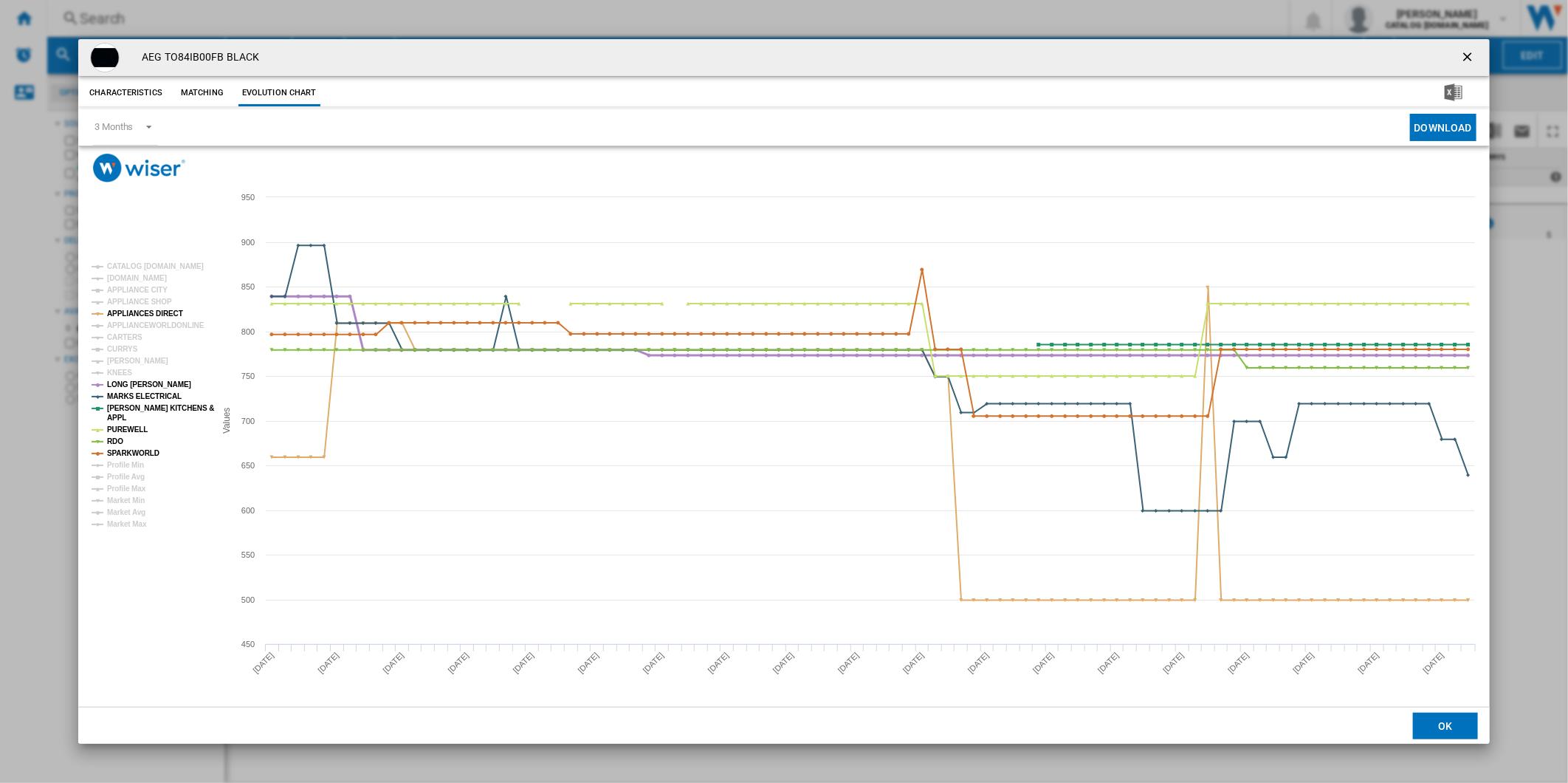
click at [119, 387] on tspan "LONG [PERSON_NAME]" at bounding box center [149, 385] width 84 height 8
drag, startPoint x: 120, startPoint y: 392, endPoint x: 120, endPoint y: 401, distance: 9.0
click at [121, 392] on tspan "MARKS ELECTRICAL" at bounding box center [145, 396] width 75 height 8
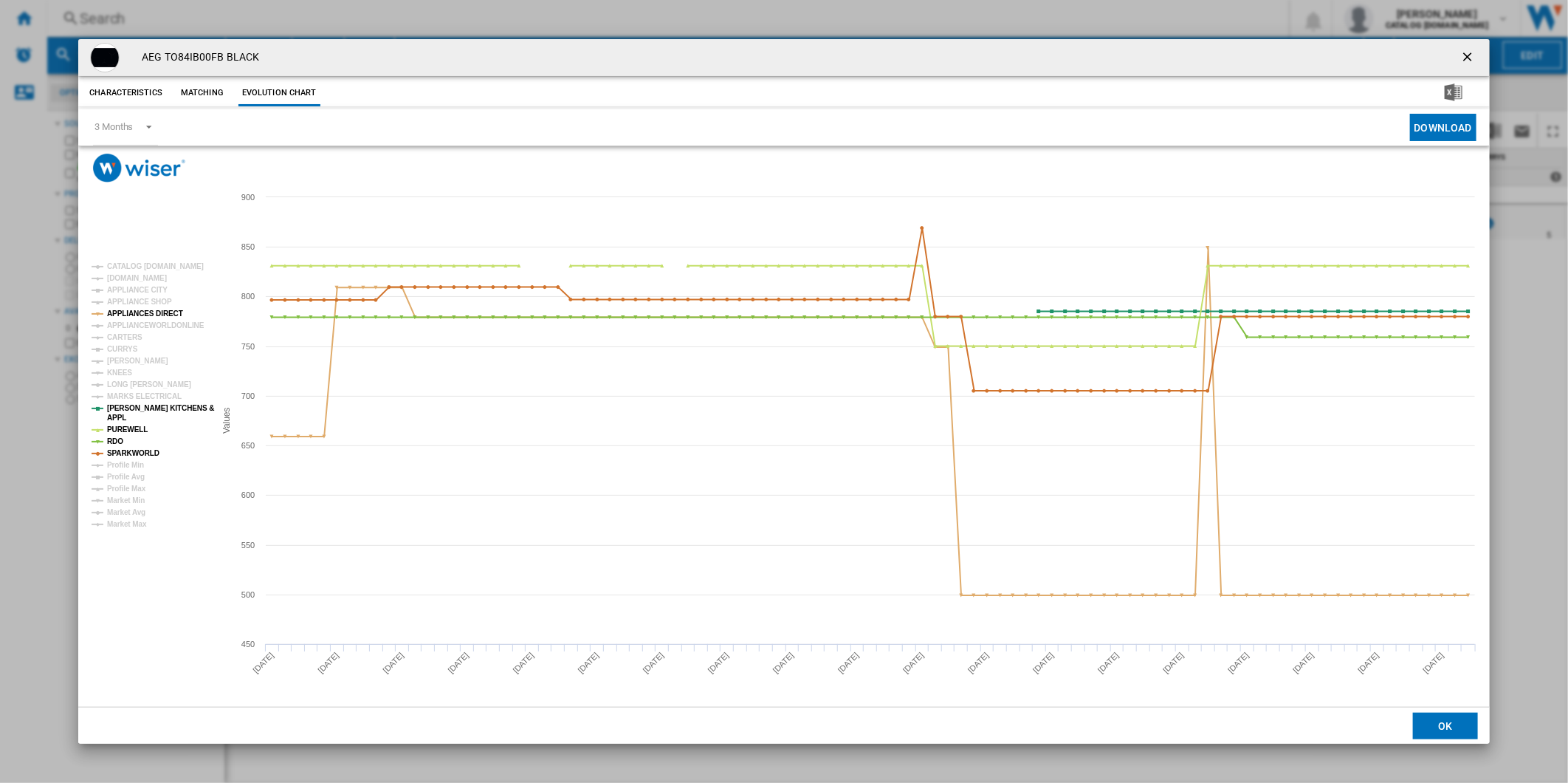
click at [120, 408] on tspan "[PERSON_NAME] KITCHENS &" at bounding box center [161, 408] width 107 height 8
click at [115, 419] on tspan "APPL" at bounding box center [116, 417] width 19 height 8
click at [115, 437] on tspan "RDO" at bounding box center [115, 441] width 16 height 8
click at [112, 446] on tspan "RDO" at bounding box center [115, 441] width 16 height 8
click at [112, 456] on tspan "SPARKWORLD" at bounding box center [133, 453] width 52 height 8
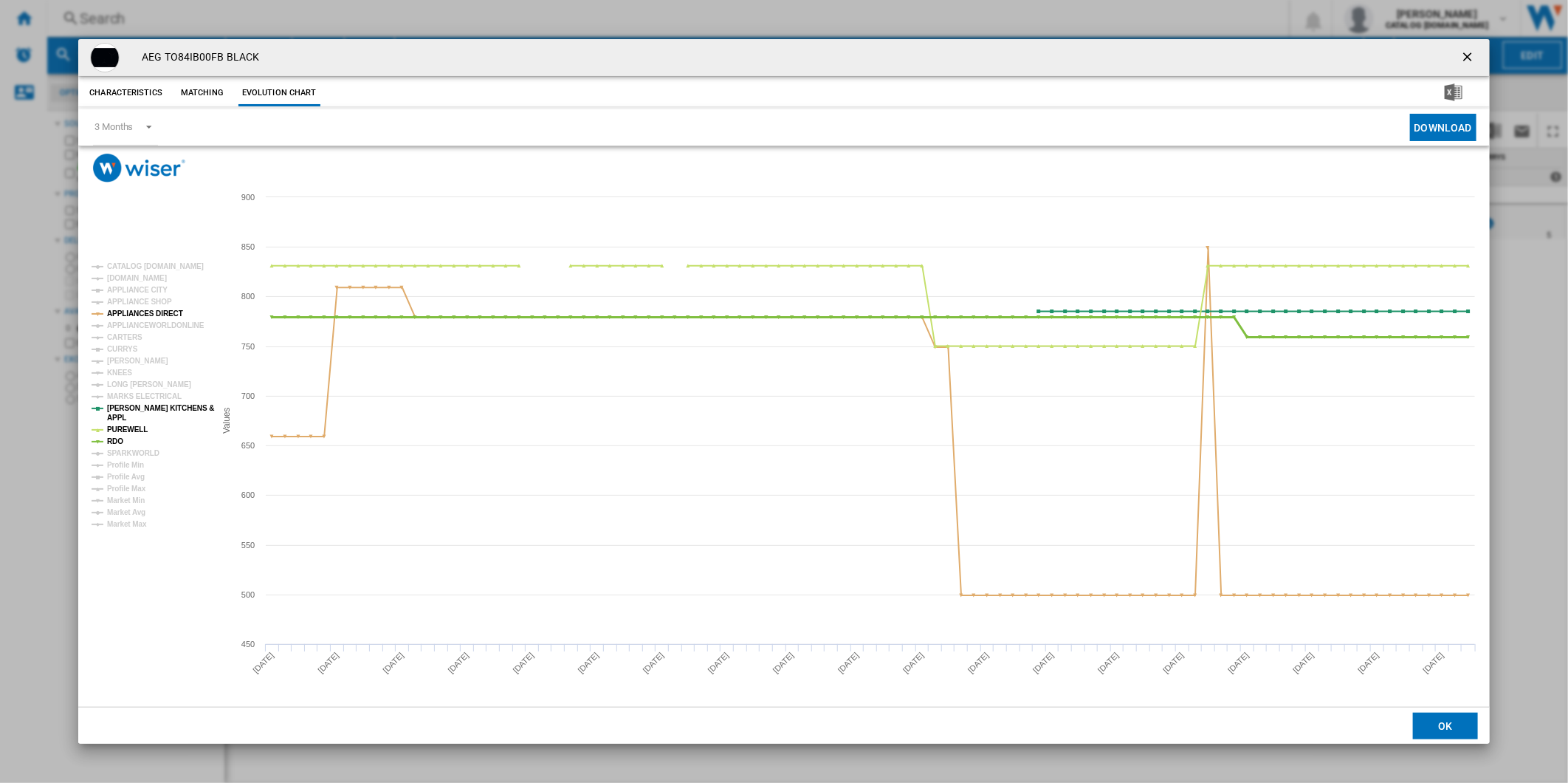
click at [112, 445] on tspan "RDO" at bounding box center [115, 441] width 16 height 8
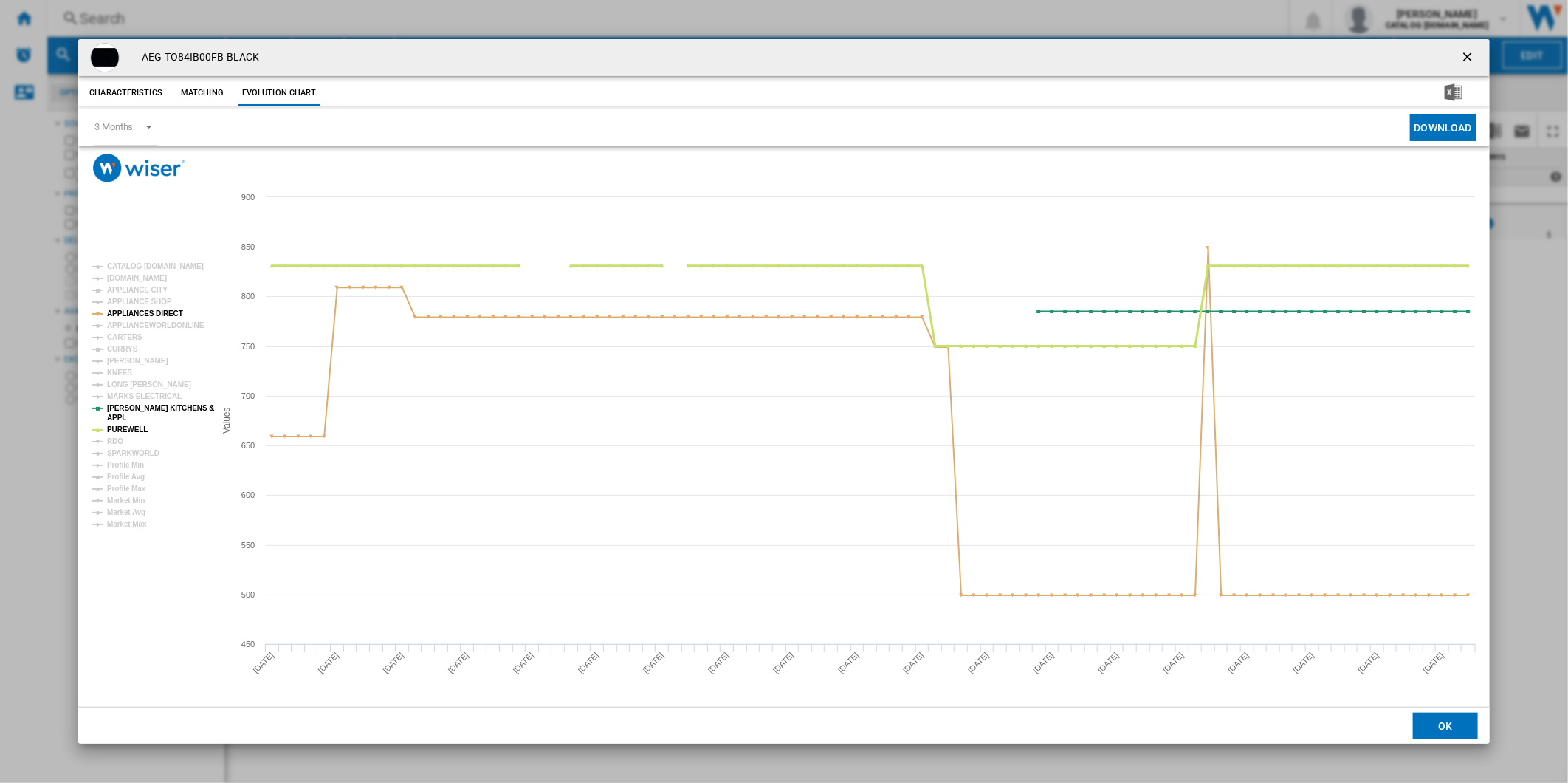
click at [118, 429] on tspan "PUREWELL" at bounding box center [127, 429] width 40 height 8
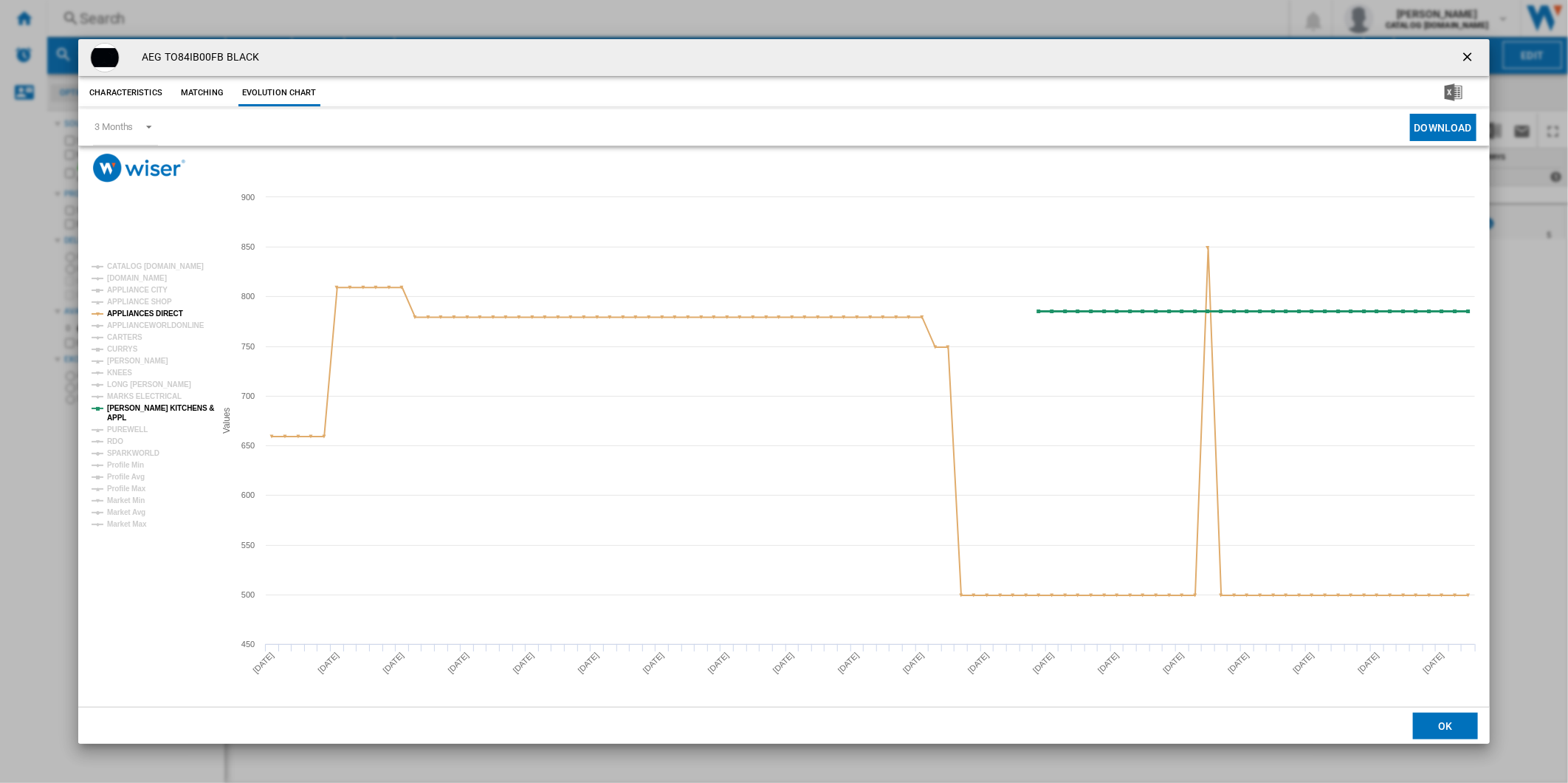
click at [118, 406] on tspan "[PERSON_NAME] KITCHENS &" at bounding box center [161, 408] width 107 height 8
click at [1459, 54] on button "Product popup" at bounding box center [1468, 57] width 30 height 30
